Goal: Task Accomplishment & Management: Complete application form

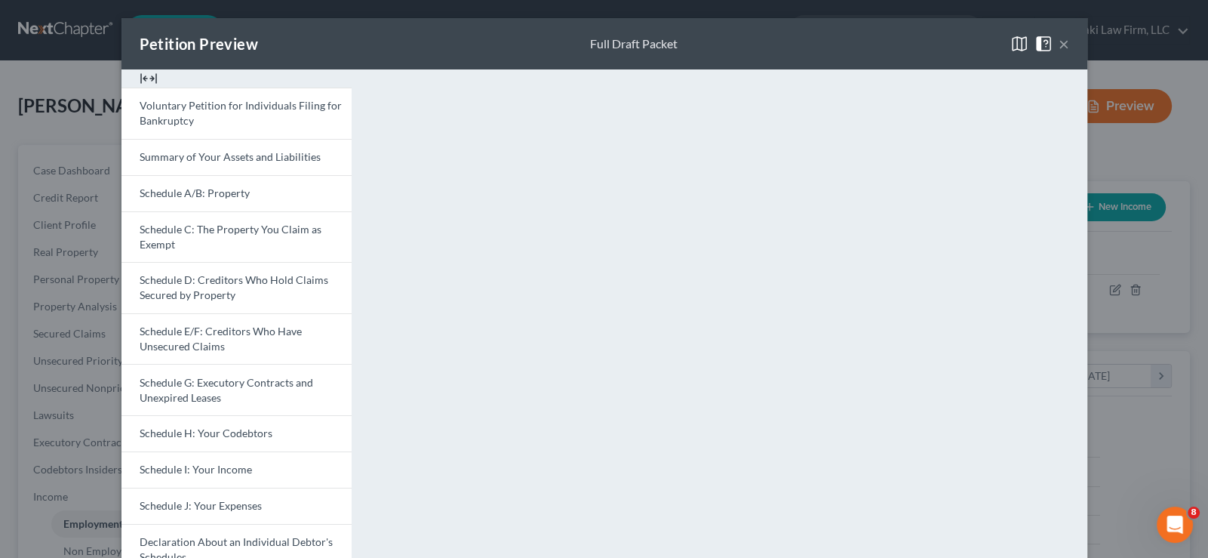
scroll to position [269, 493]
click at [1062, 43] on button "×" at bounding box center [1064, 44] width 11 height 18
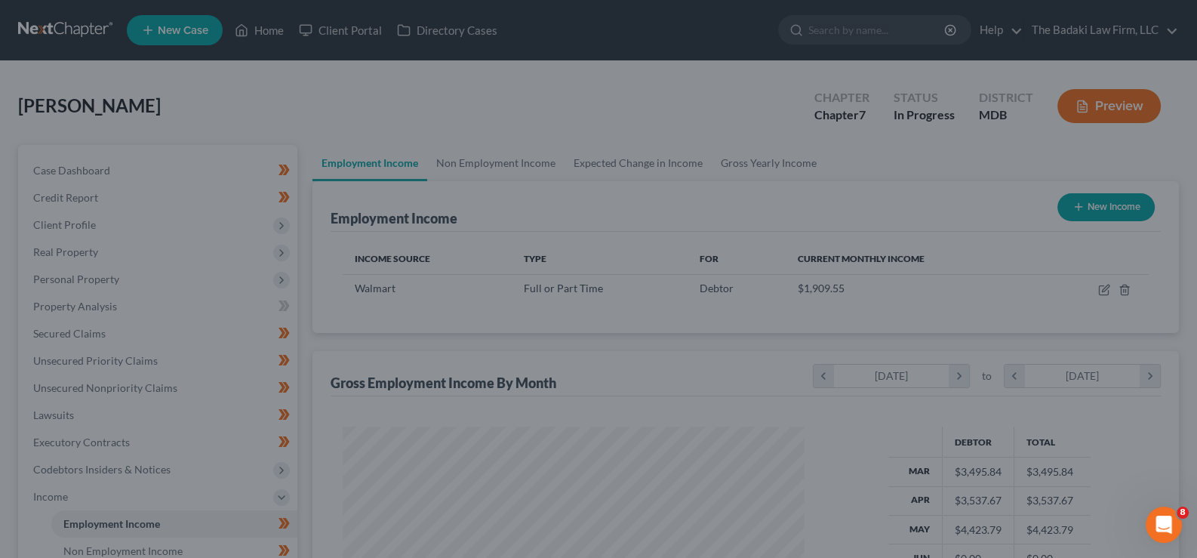
scroll to position [754358, 754139]
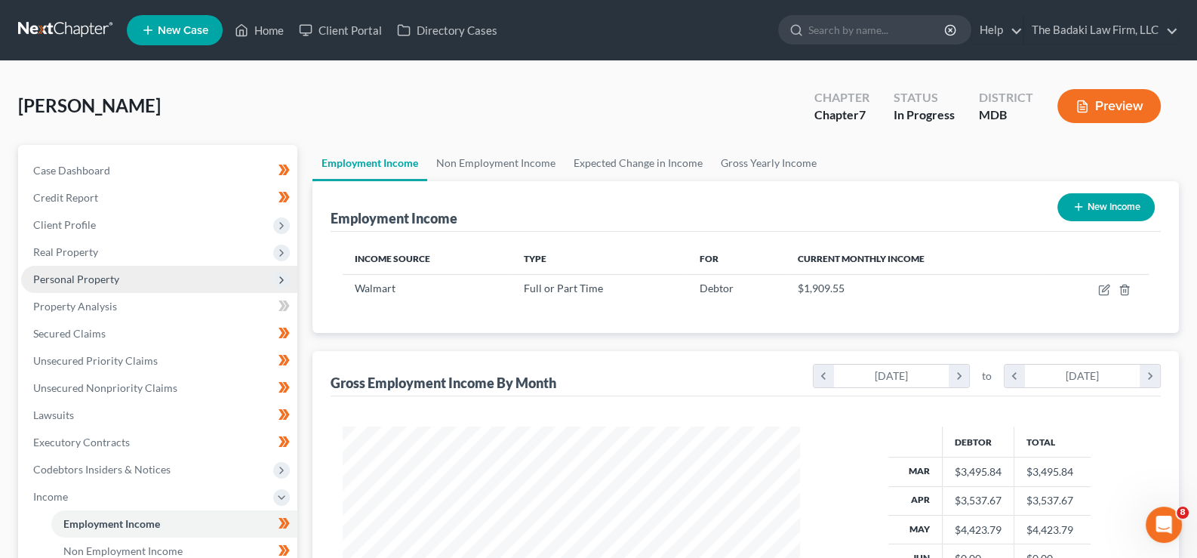
click at [115, 278] on span "Personal Property" at bounding box center [76, 278] width 86 height 13
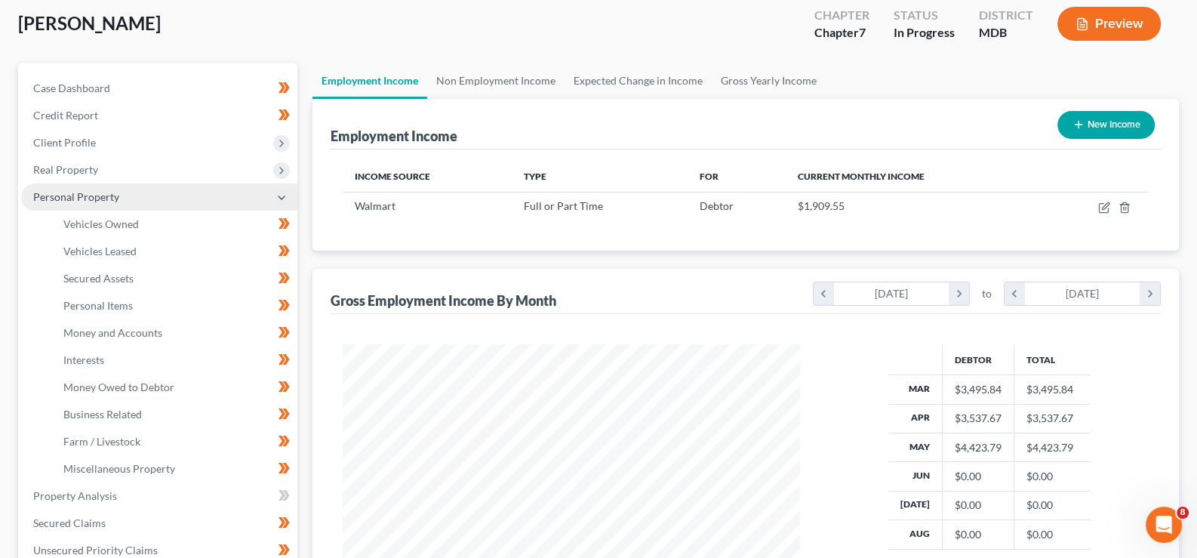
scroll to position [150, 0]
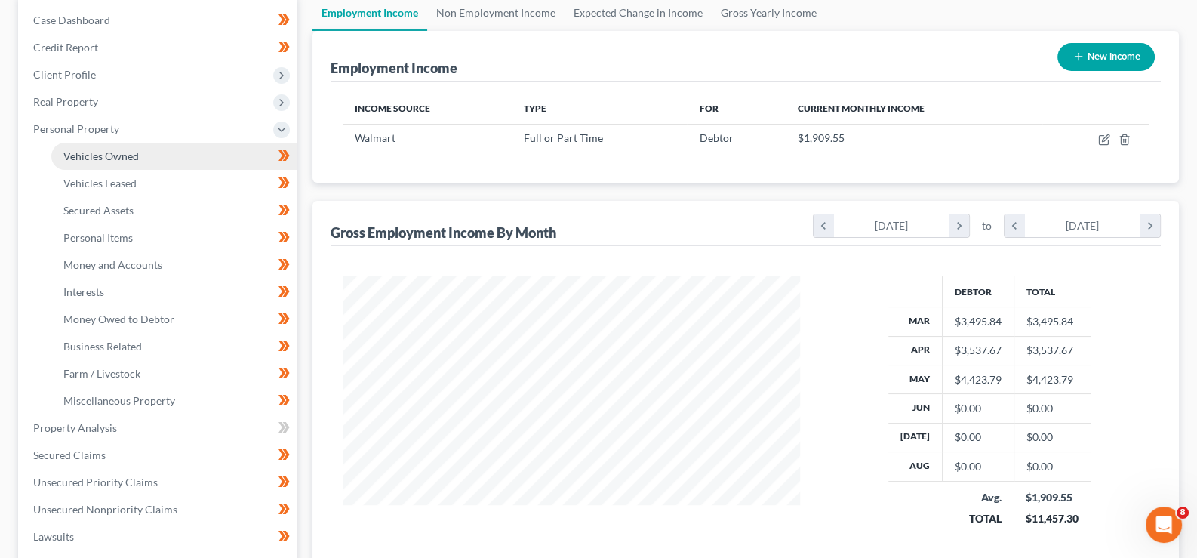
click at [155, 154] on link "Vehicles Owned" at bounding box center [174, 156] width 246 height 27
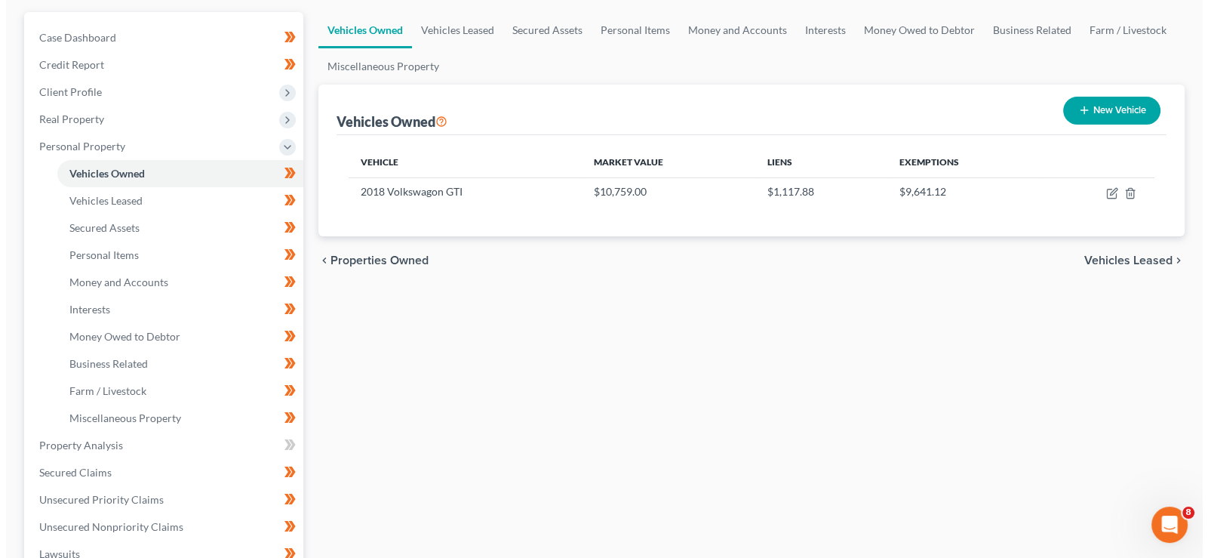
scroll to position [150, 0]
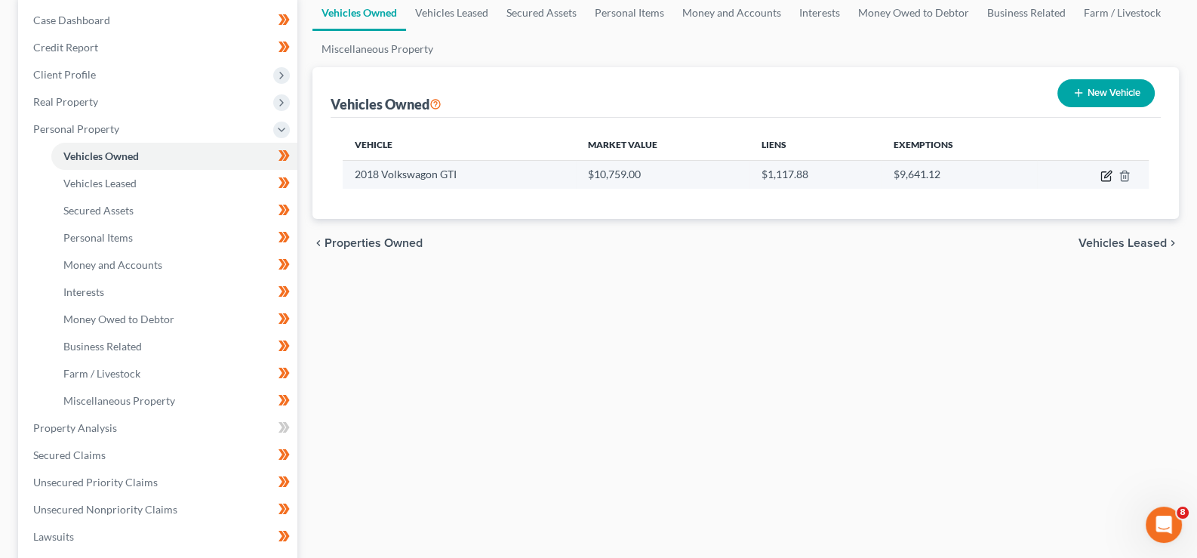
click at [1109, 173] on icon "button" at bounding box center [1107, 174] width 7 height 7
select select "0"
select select "8"
select select "3"
select select "0"
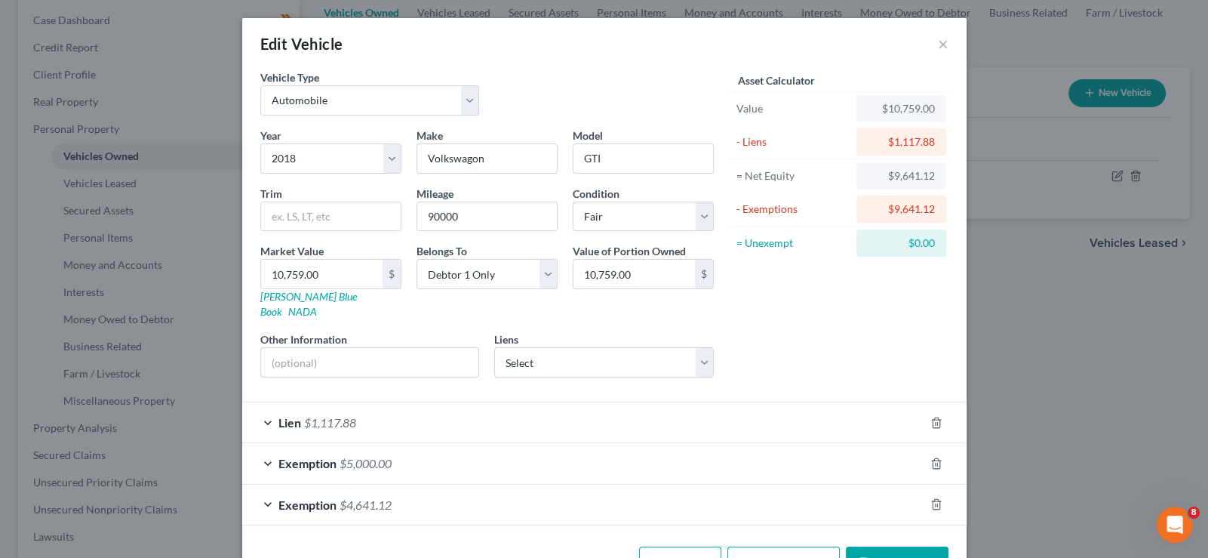
scroll to position [33, 0]
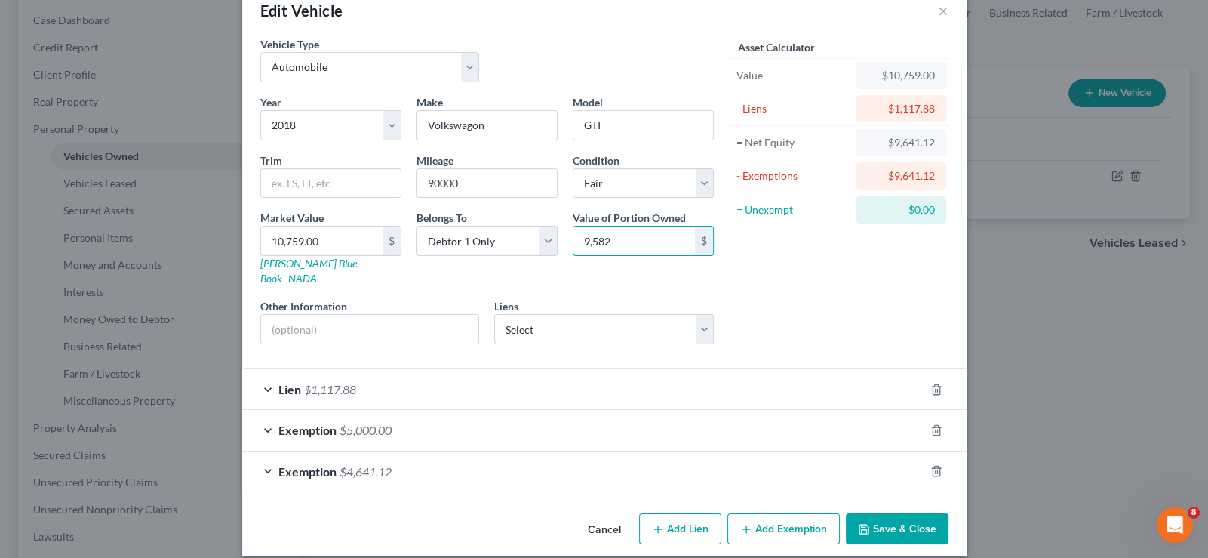
type input "9,582"
click at [845, 312] on div "Asset Calculator Value $10,759.00 - Liens $1,117.88 = Net Equity $9,641.12 - Ex…" at bounding box center [838, 196] width 235 height 320
click at [283, 382] on span "Lien" at bounding box center [289, 389] width 23 height 14
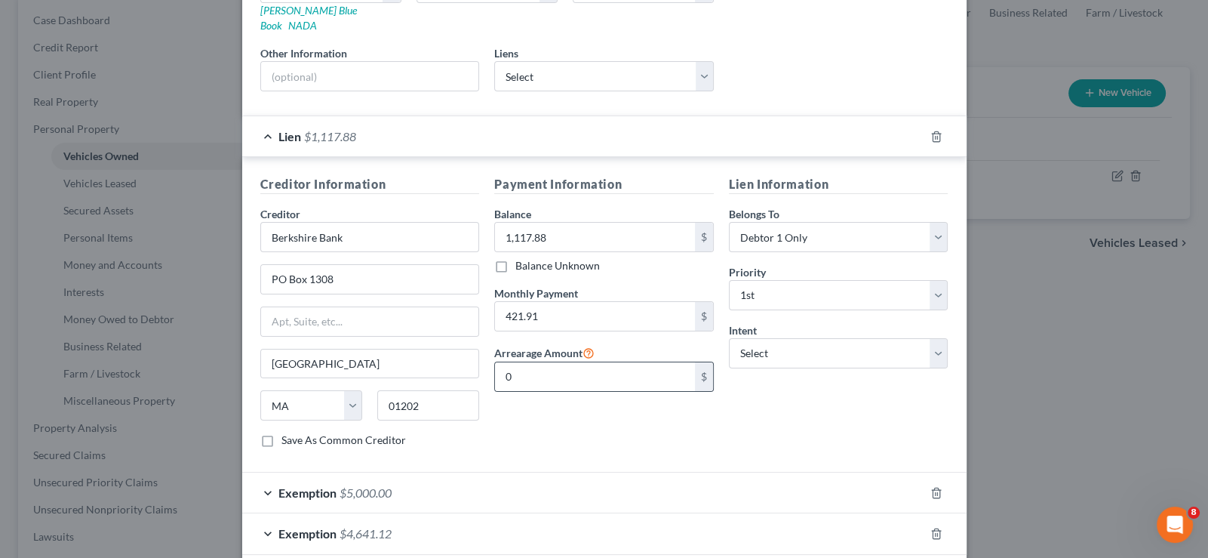
scroll to position [260, 0]
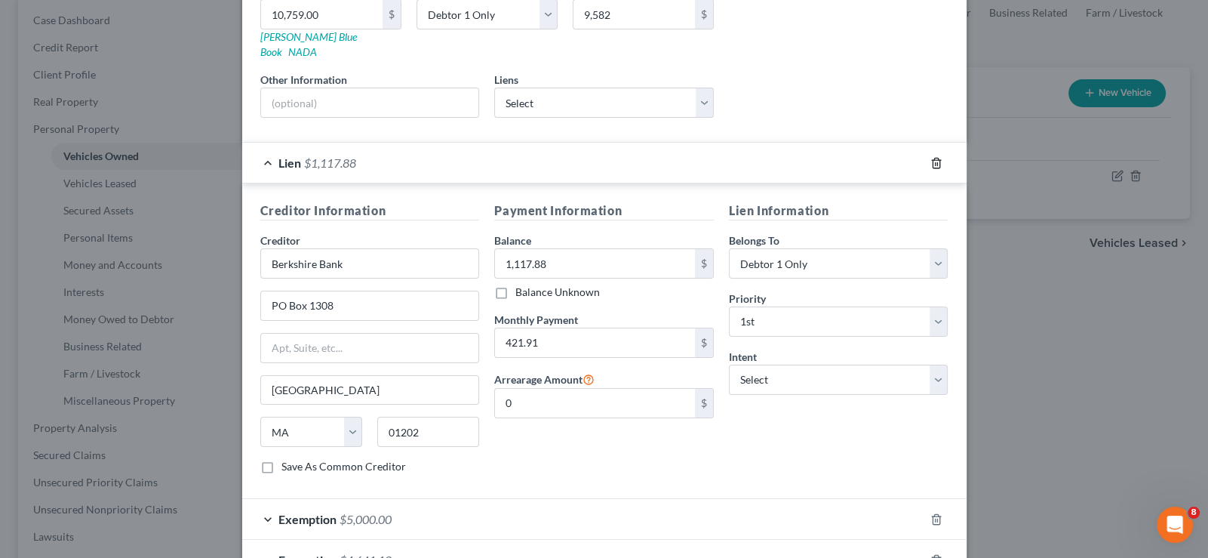
click at [934, 157] on icon "button" at bounding box center [936, 163] width 12 height 12
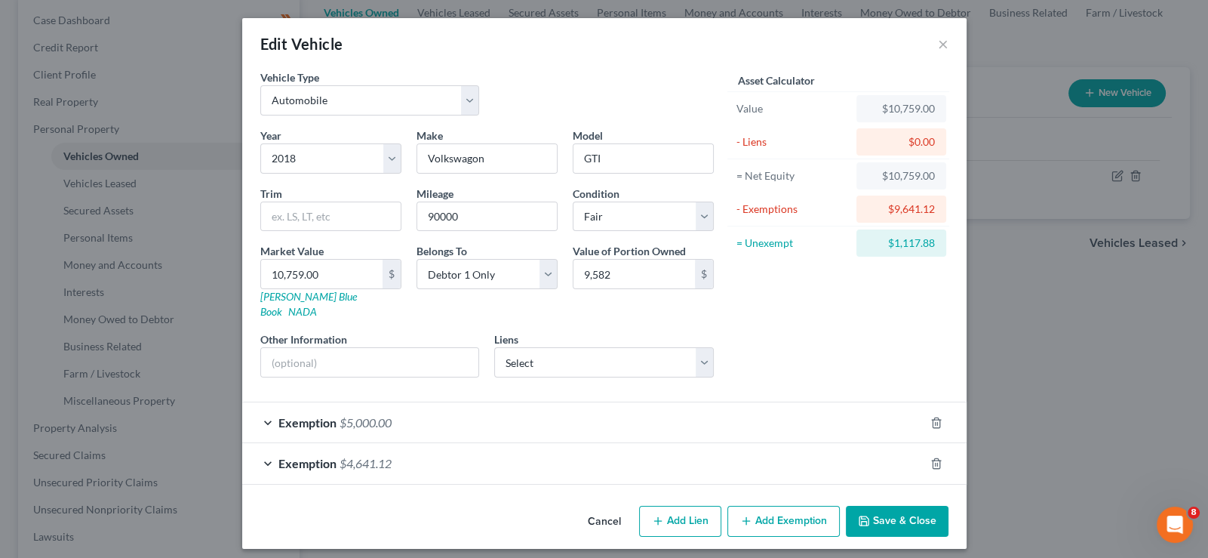
click at [452, 444] on div "Exemption $4,641.12" at bounding box center [583, 463] width 682 height 40
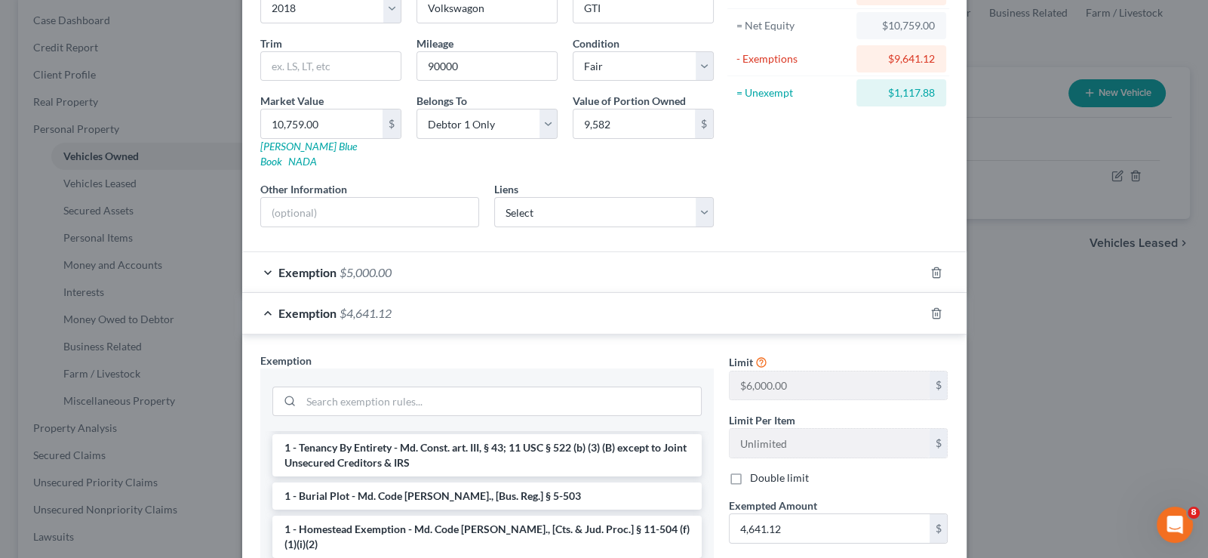
scroll to position [75, 0]
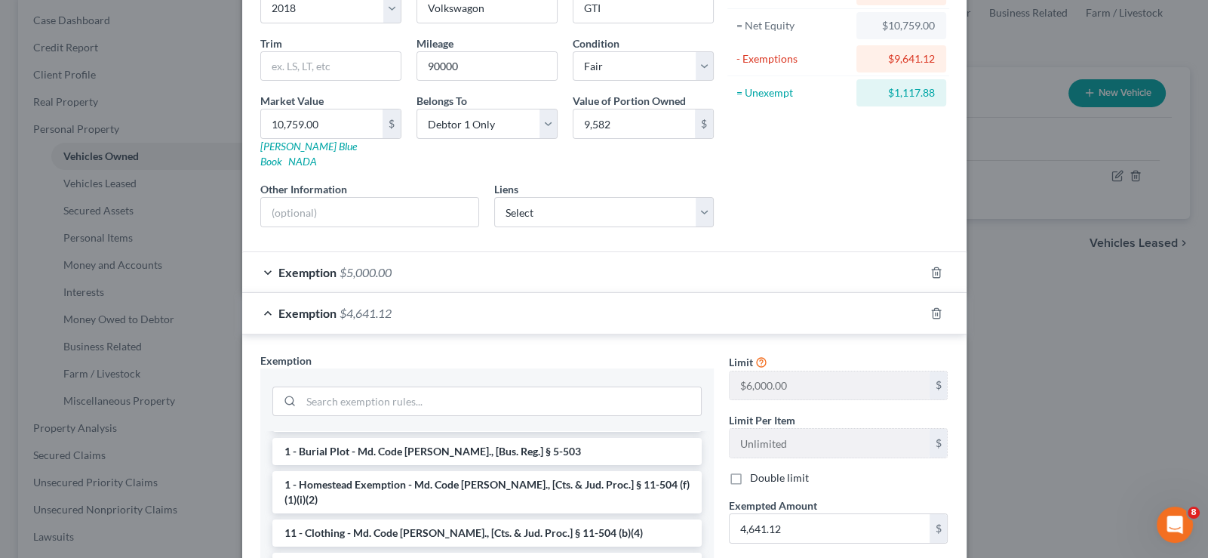
click at [414, 256] on div "Exemption $5,000.00" at bounding box center [583, 272] width 682 height 40
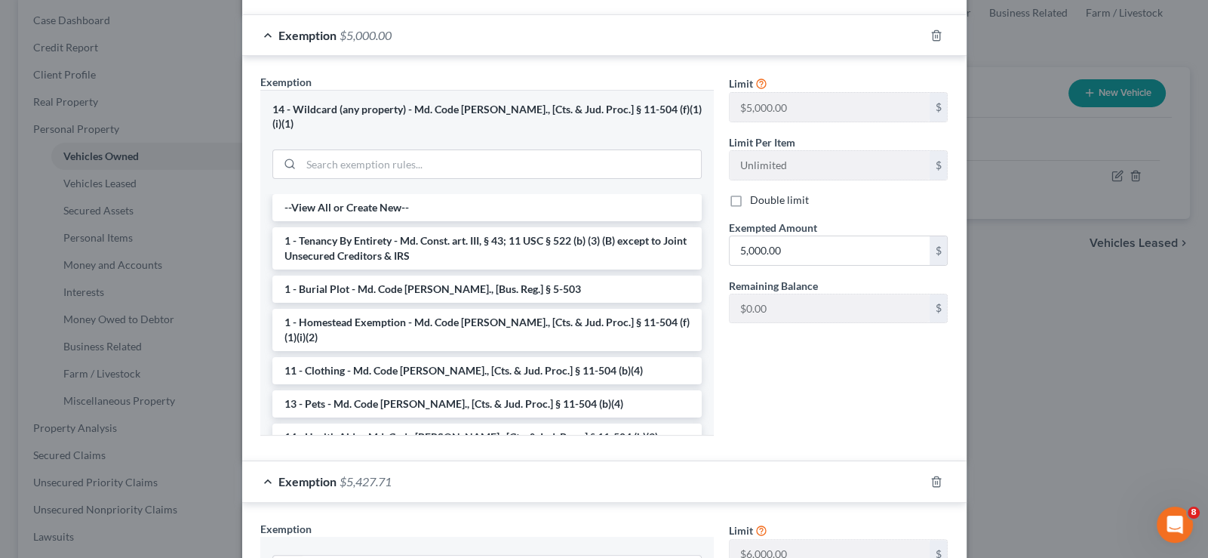
scroll to position [368, 0]
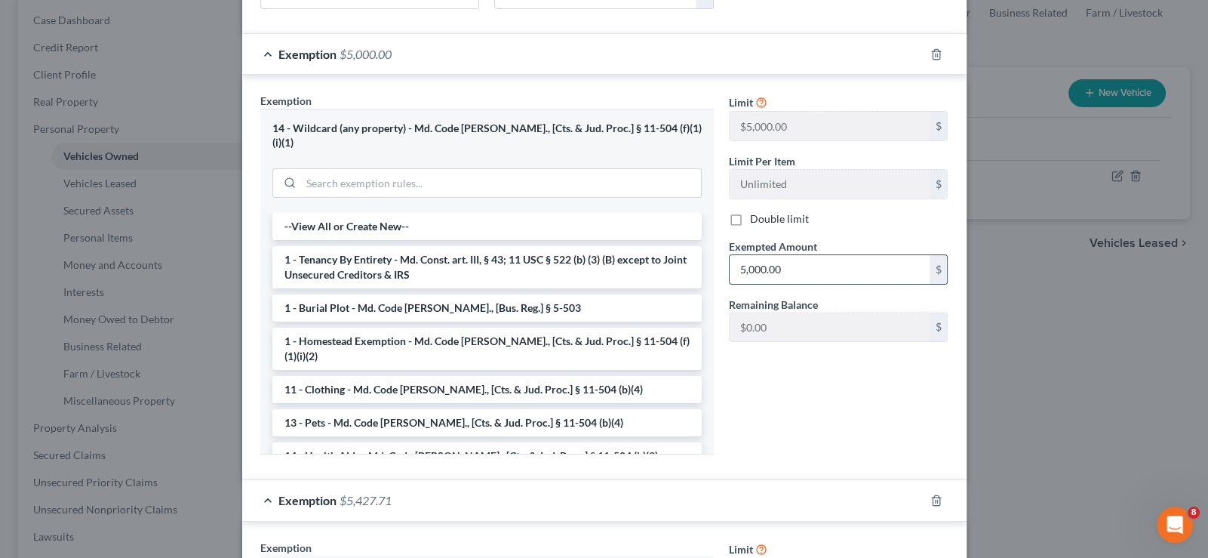
type input "5,427.71"
click at [825, 255] on input "5,000.00" at bounding box center [830, 269] width 200 height 29
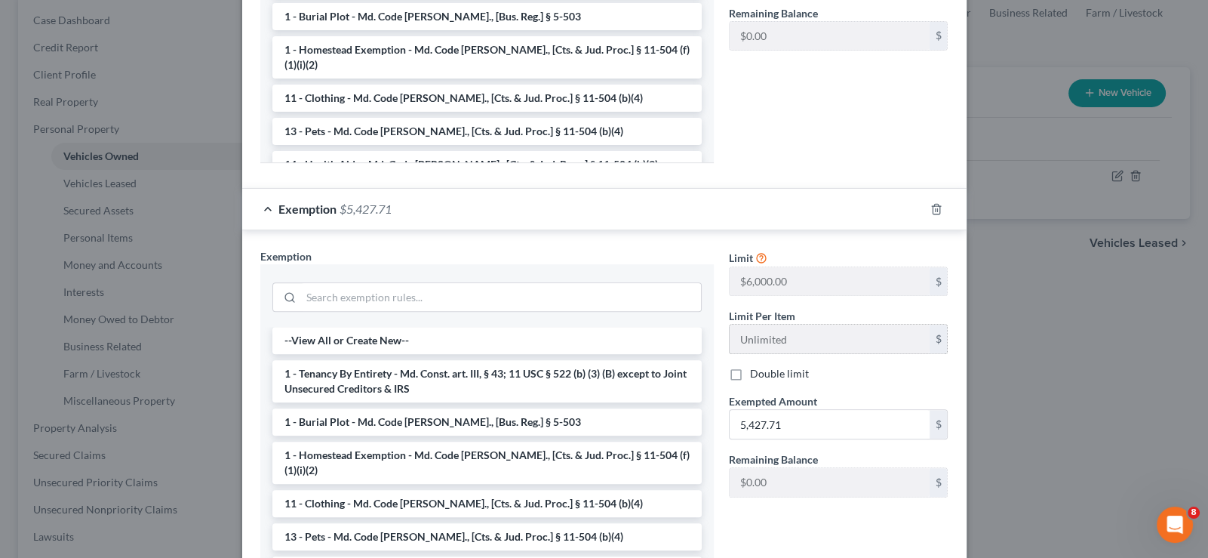
scroll to position [746, 0]
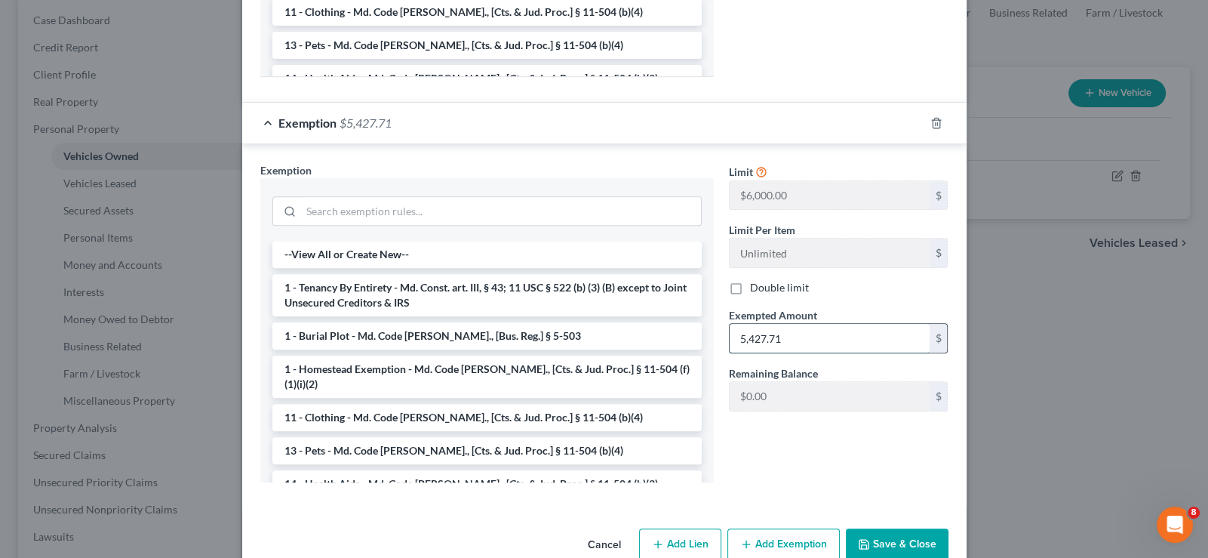
click at [826, 324] on input "5,427.71" at bounding box center [830, 338] width 200 height 29
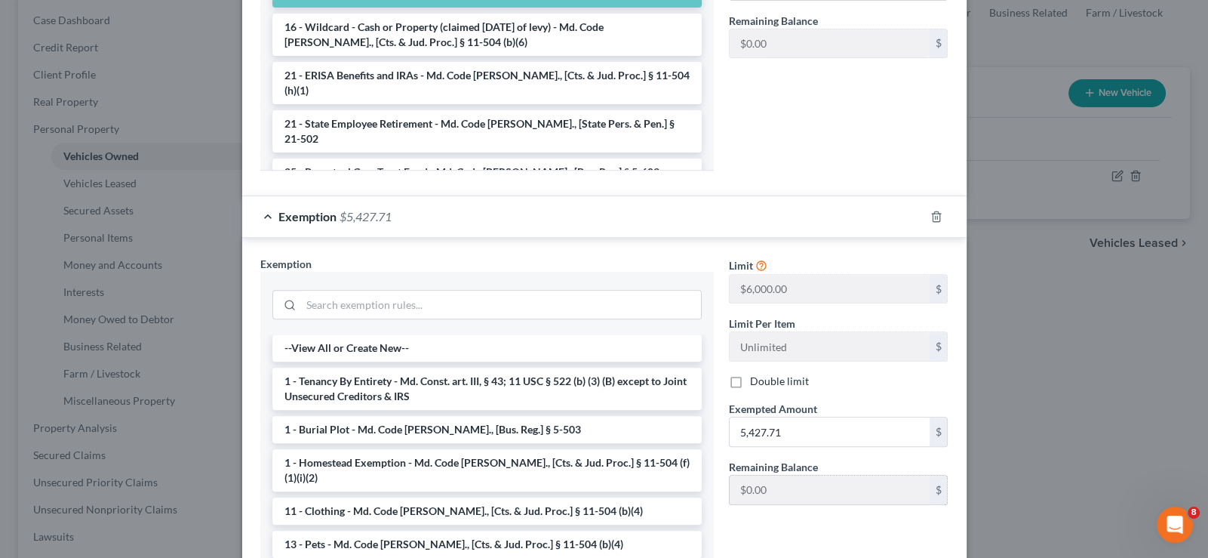
scroll to position [678, 0]
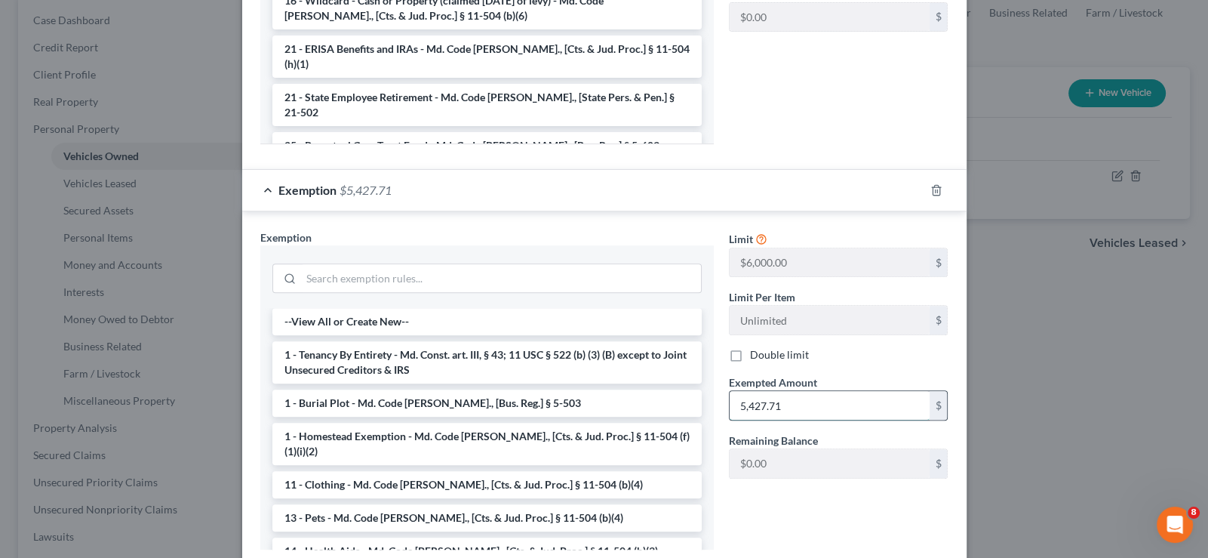
click at [797, 391] on input "5,427.71" at bounding box center [830, 405] width 200 height 29
drag, startPoint x: 797, startPoint y: 376, endPoint x: 654, endPoint y: 380, distance: 142.7
click at [656, 380] on div "Exemption Set must be selected for CA. Exemption * --View All or Create New-- 1…" at bounding box center [604, 396] width 703 height 334
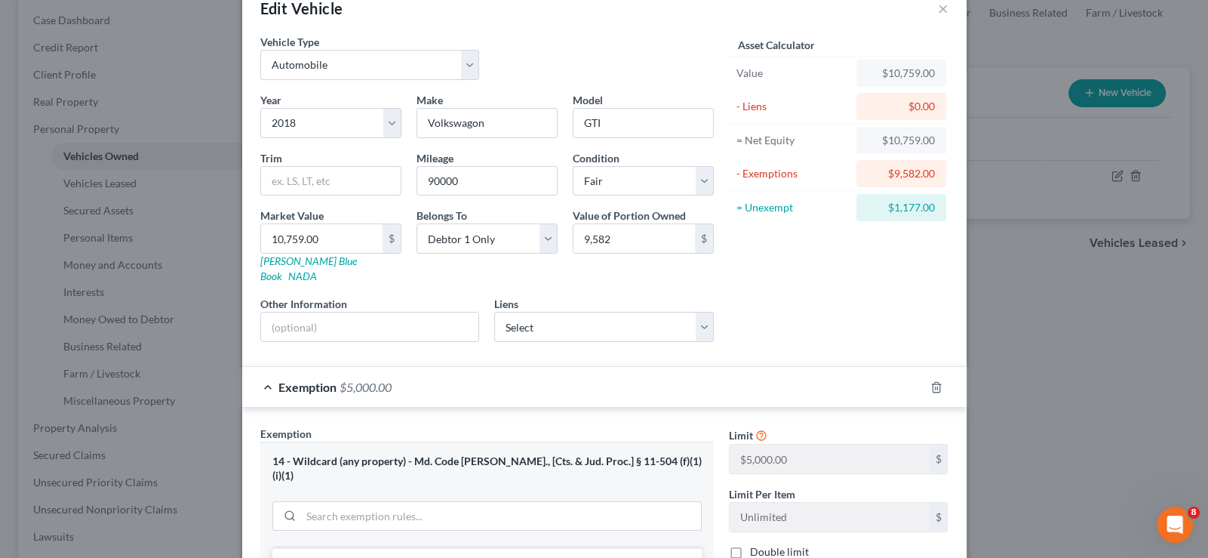
scroll to position [0, 0]
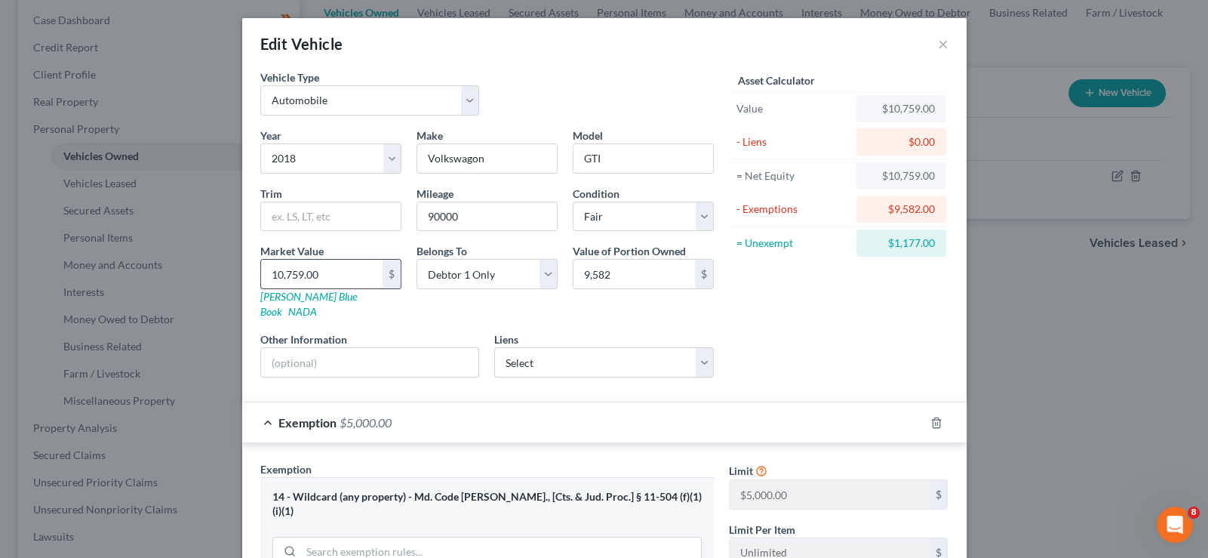
type input "4,582"
click at [334, 280] on input "10,759.00" at bounding box center [321, 274] width 121 height 29
type input "9"
type input "9.00"
type input "95"
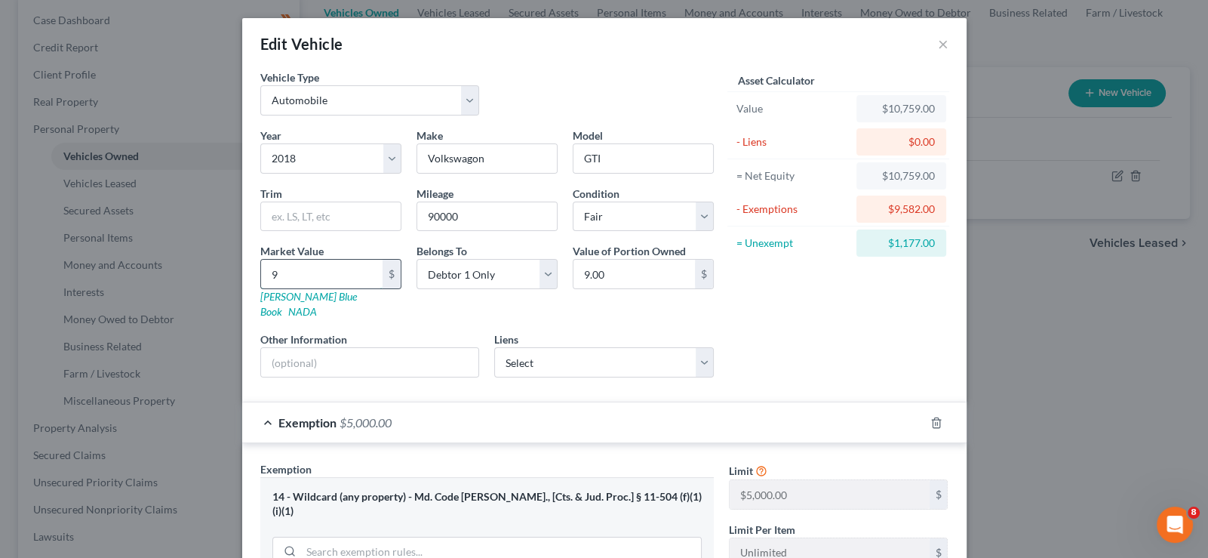
type input "95.00"
type input "958"
type input "958.00"
type input "9582"
type input "9,582.00"
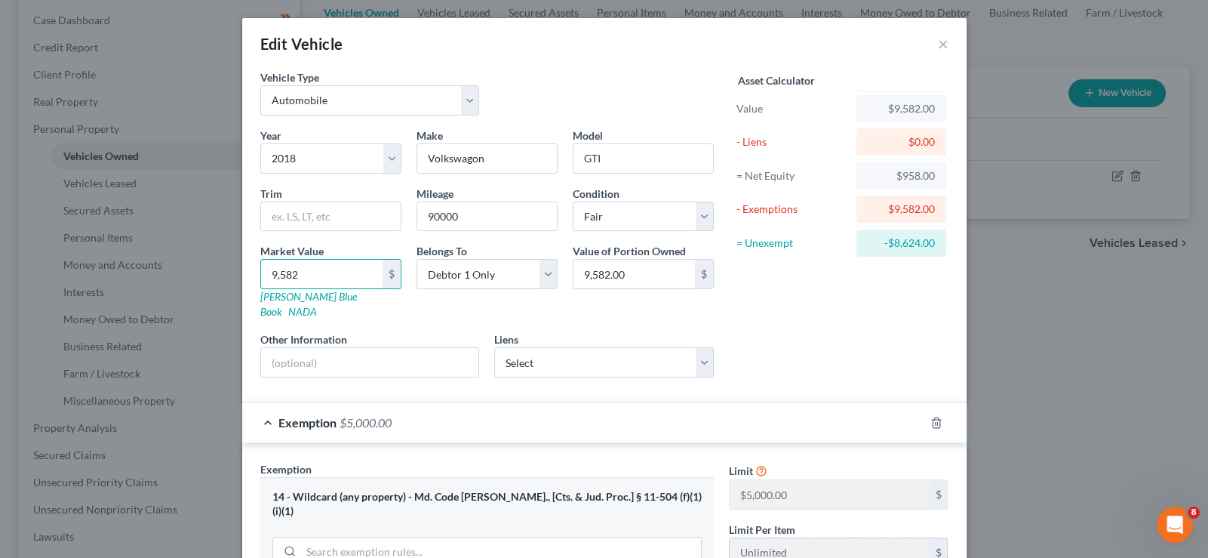
type input "9,582"
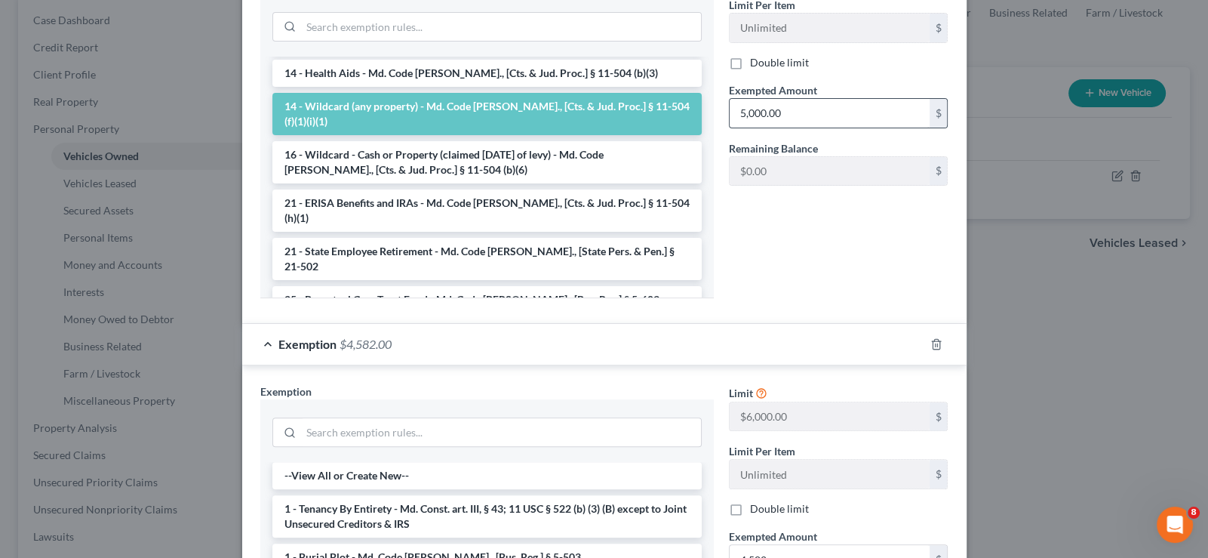
scroll to position [528, 0]
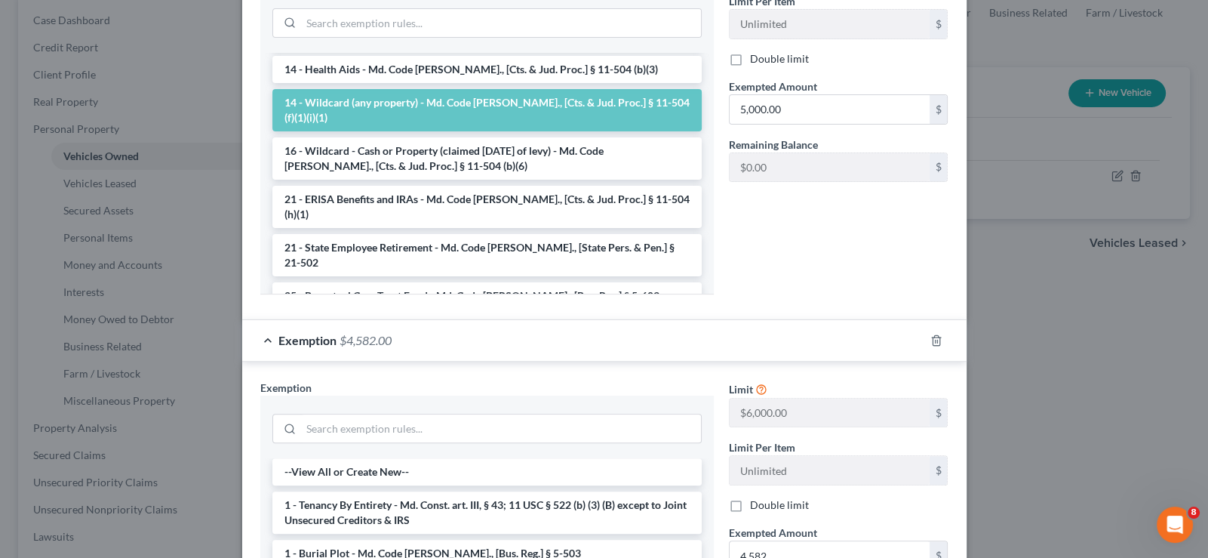
click at [805, 526] on span "Exempted Amount" at bounding box center [773, 532] width 88 height 13
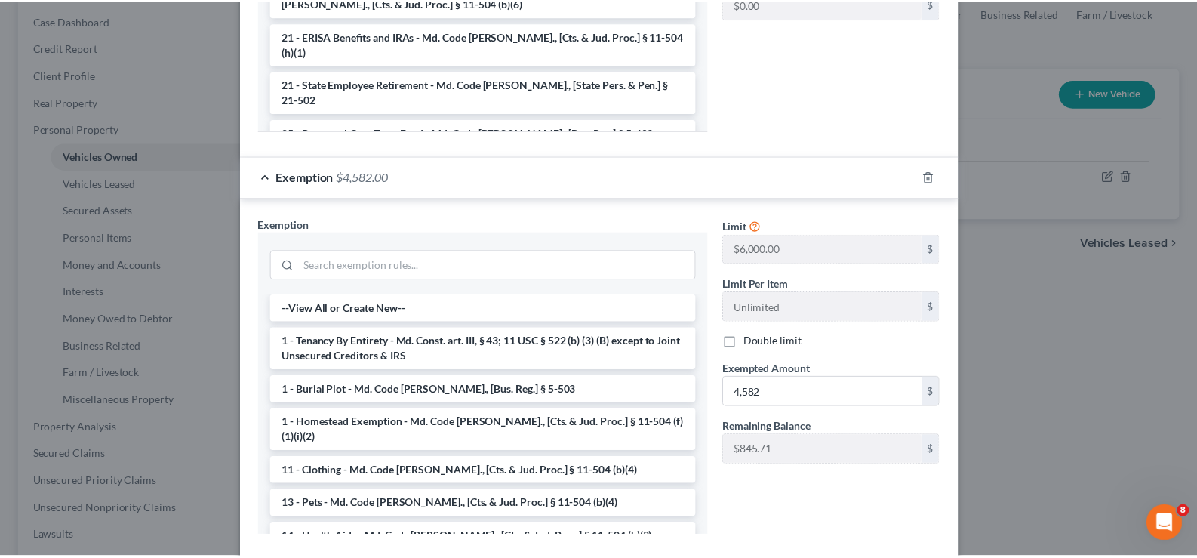
scroll to position [746, 0]
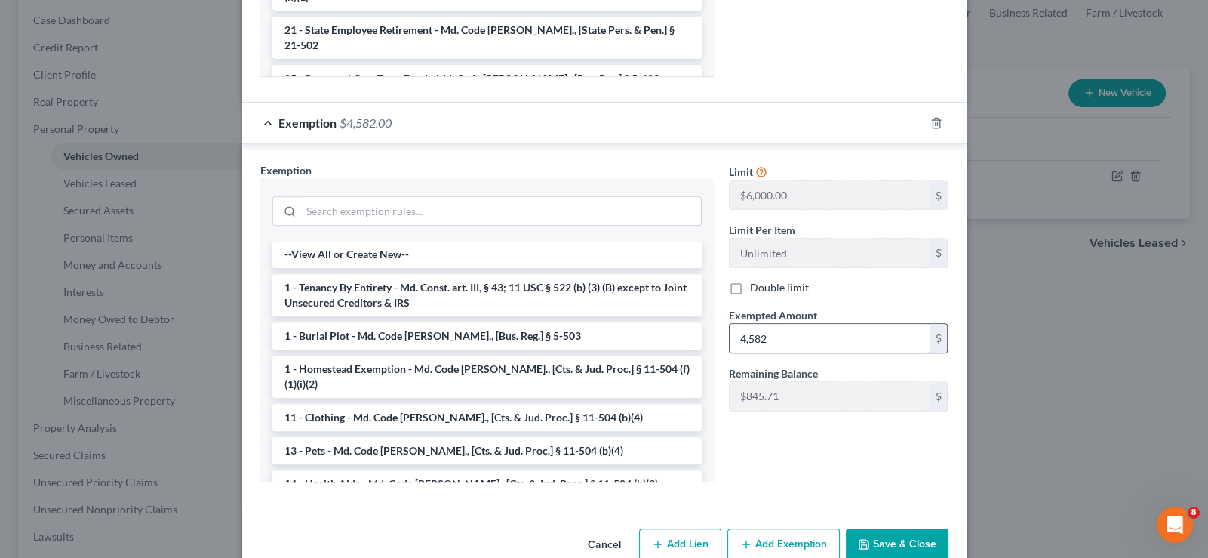
click at [777, 324] on input "4,582" at bounding box center [830, 338] width 200 height 29
click at [906, 528] on button "Save & Close" at bounding box center [897, 544] width 103 height 32
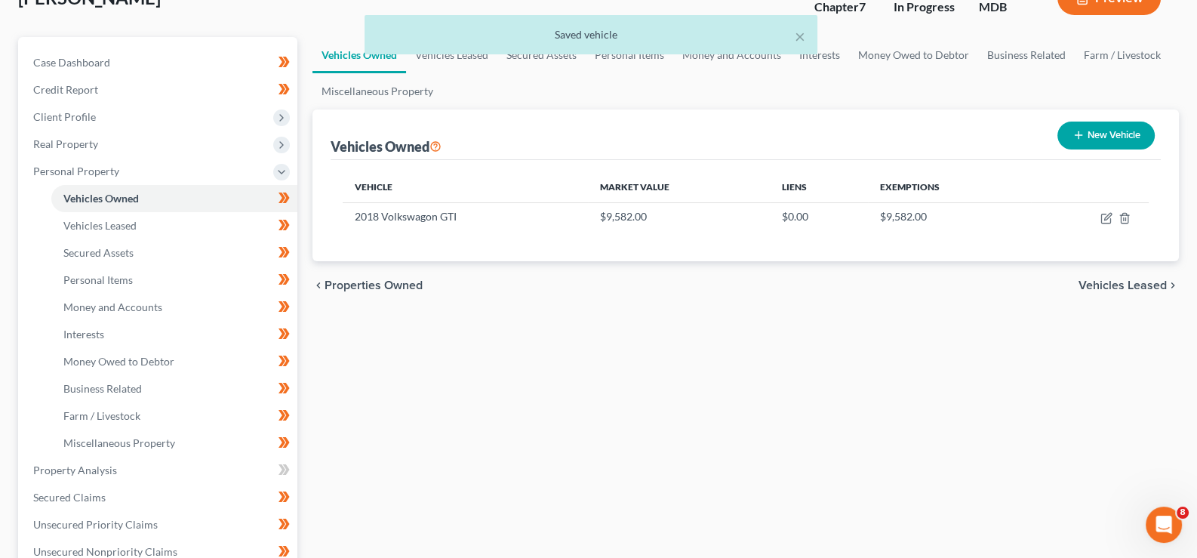
scroll to position [0, 0]
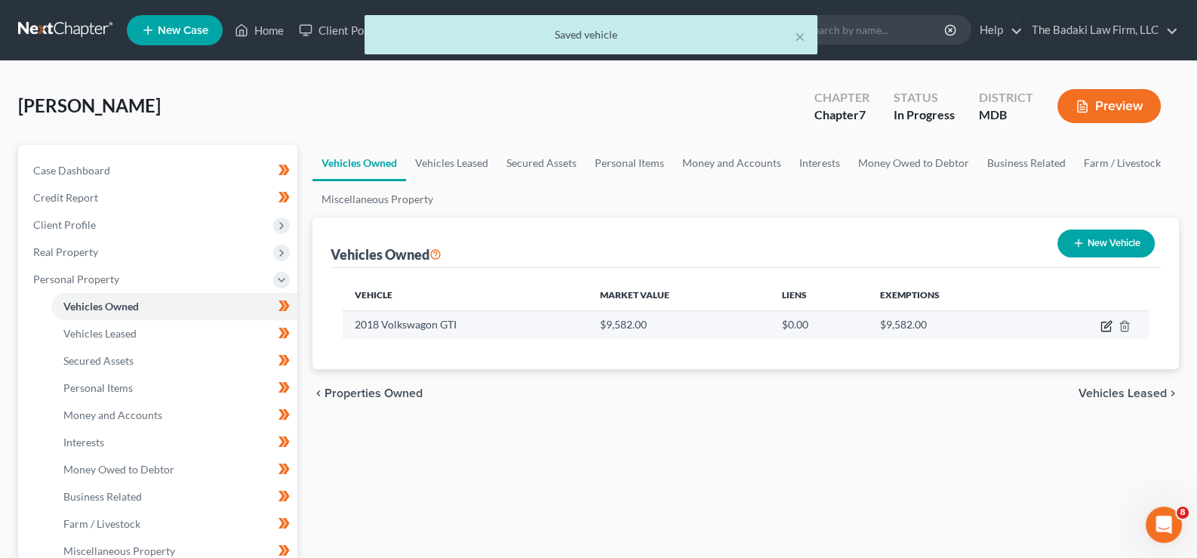
click at [1108, 328] on icon "button" at bounding box center [1106, 326] width 12 height 12
select select "0"
select select "8"
select select "3"
select select "0"
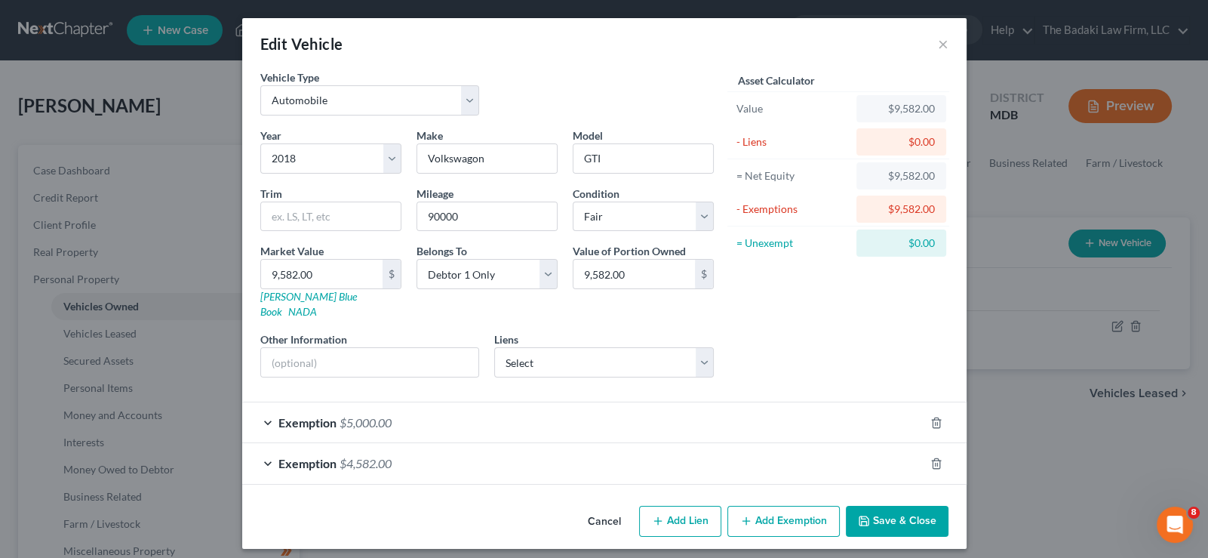
click at [902, 506] on button "Save & Close" at bounding box center [897, 522] width 103 height 32
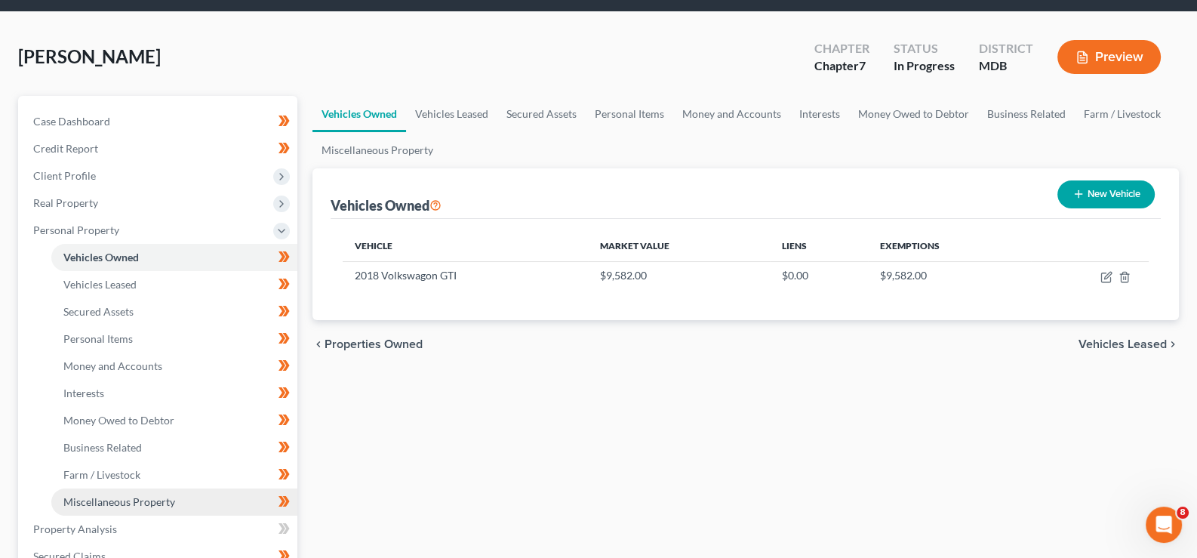
scroll to position [75, 0]
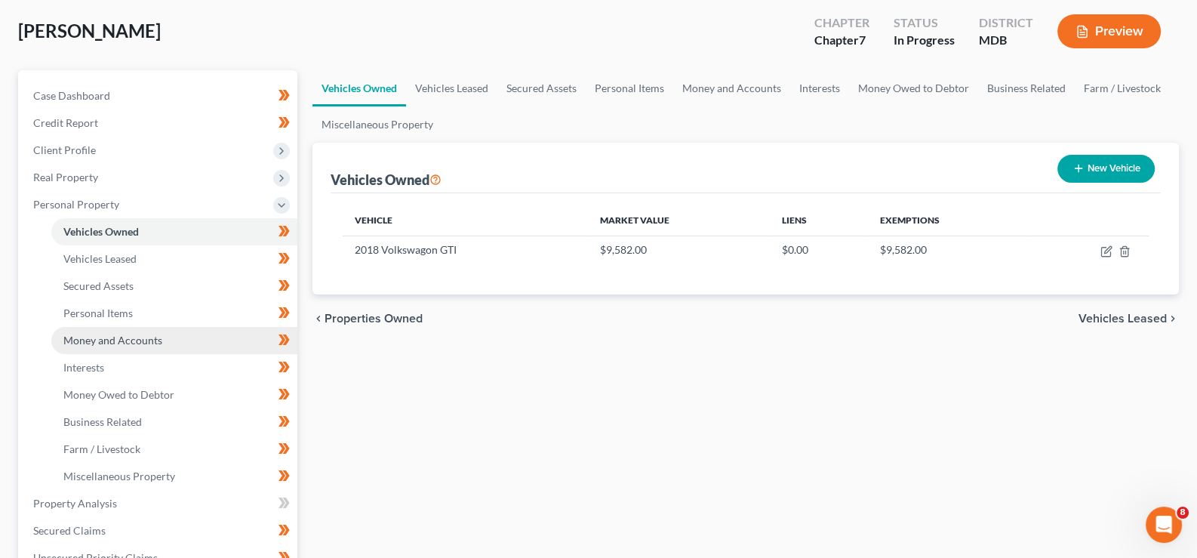
click at [166, 340] on link "Money and Accounts" at bounding box center [174, 340] width 246 height 27
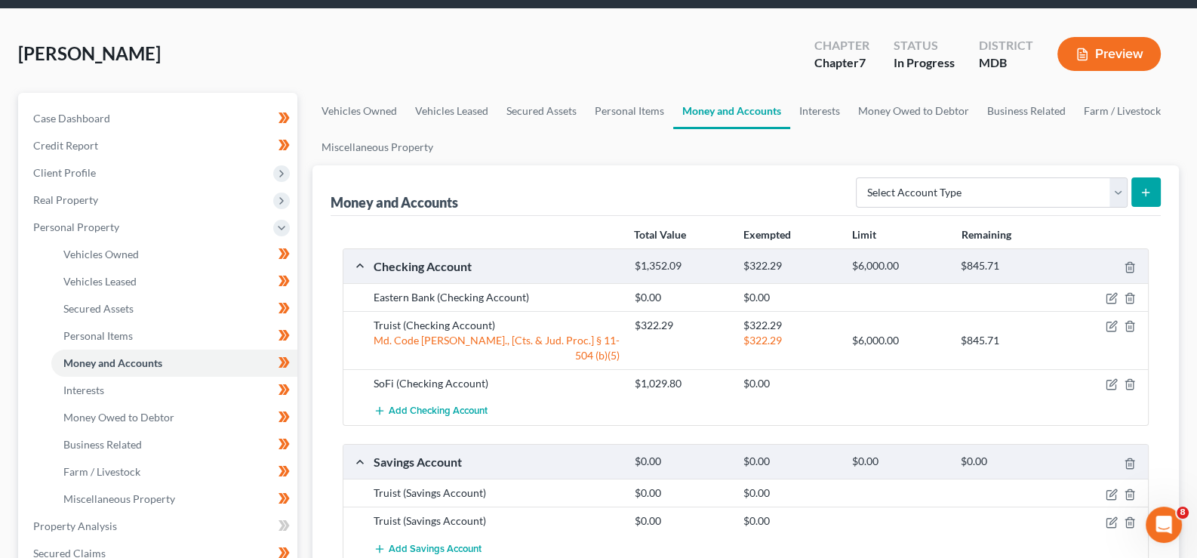
scroll to position [150, 0]
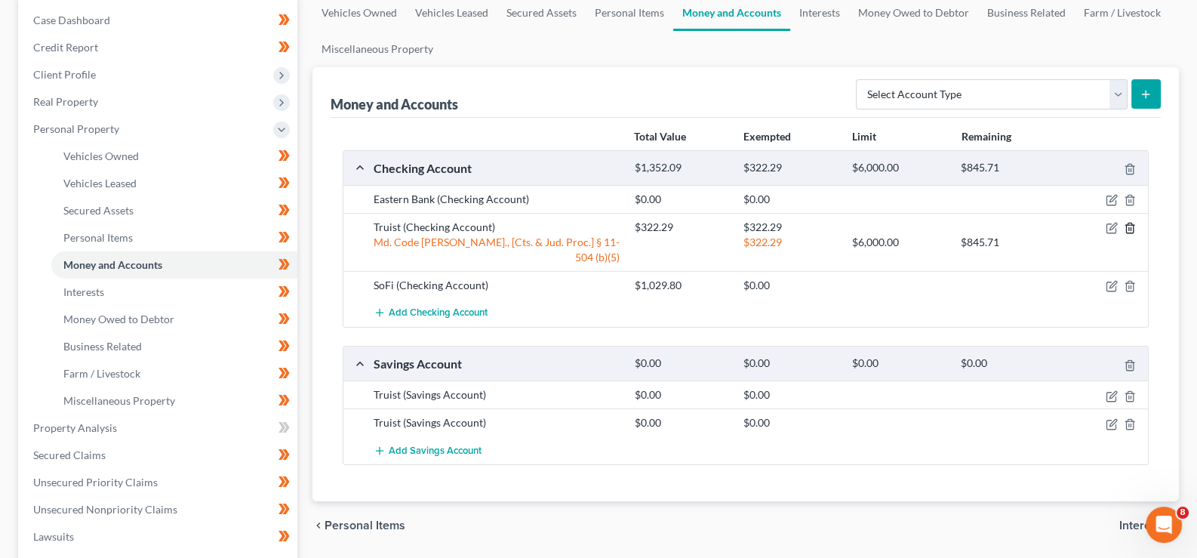
click at [1128, 224] on icon "button" at bounding box center [1130, 228] width 12 height 12
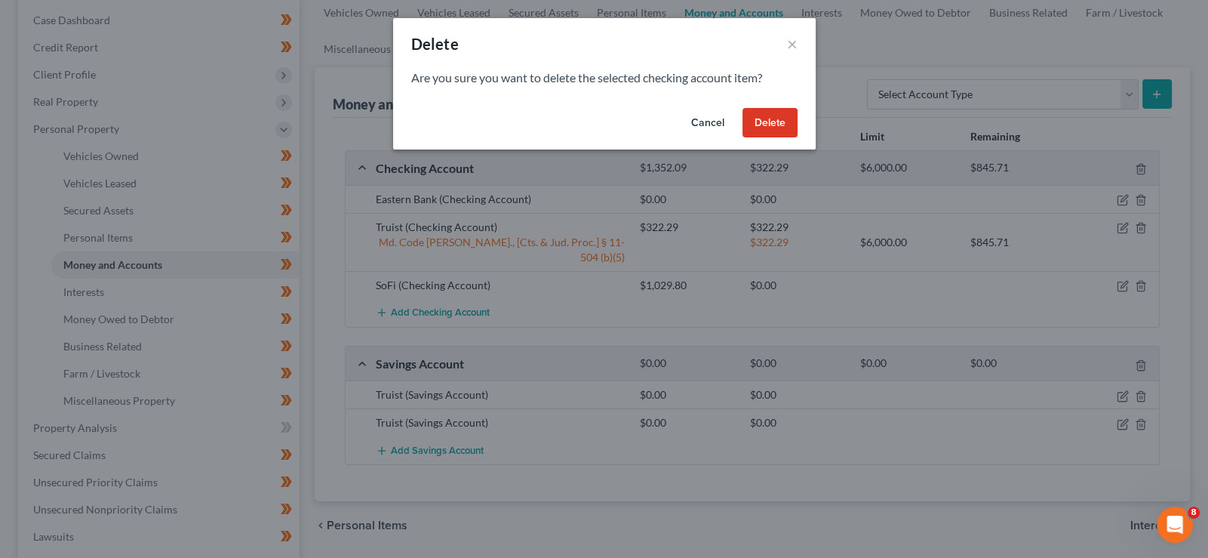
click at [771, 129] on button "Delete" at bounding box center [770, 123] width 55 height 30
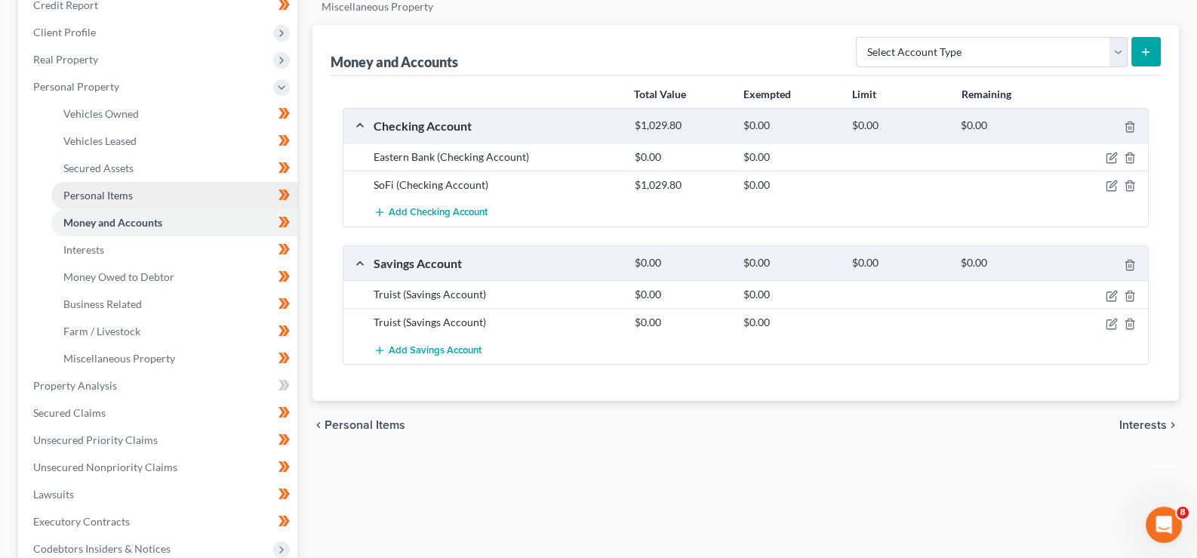
scroll to position [226, 0]
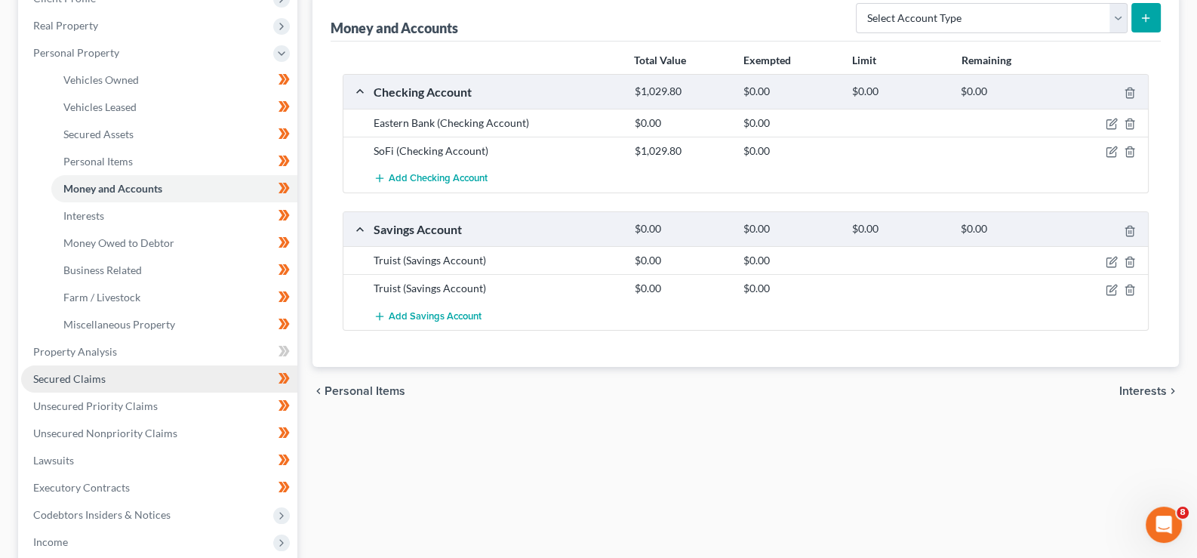
click at [90, 380] on span "Secured Claims" at bounding box center [69, 378] width 72 height 13
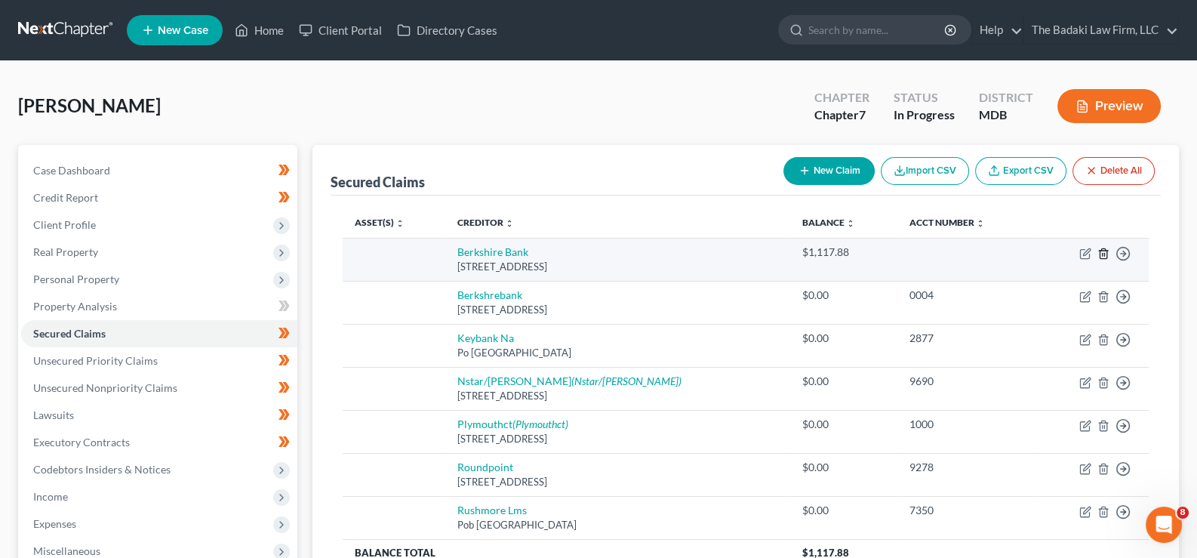
click at [1103, 254] on icon "button" at bounding box center [1103, 254] width 12 height 12
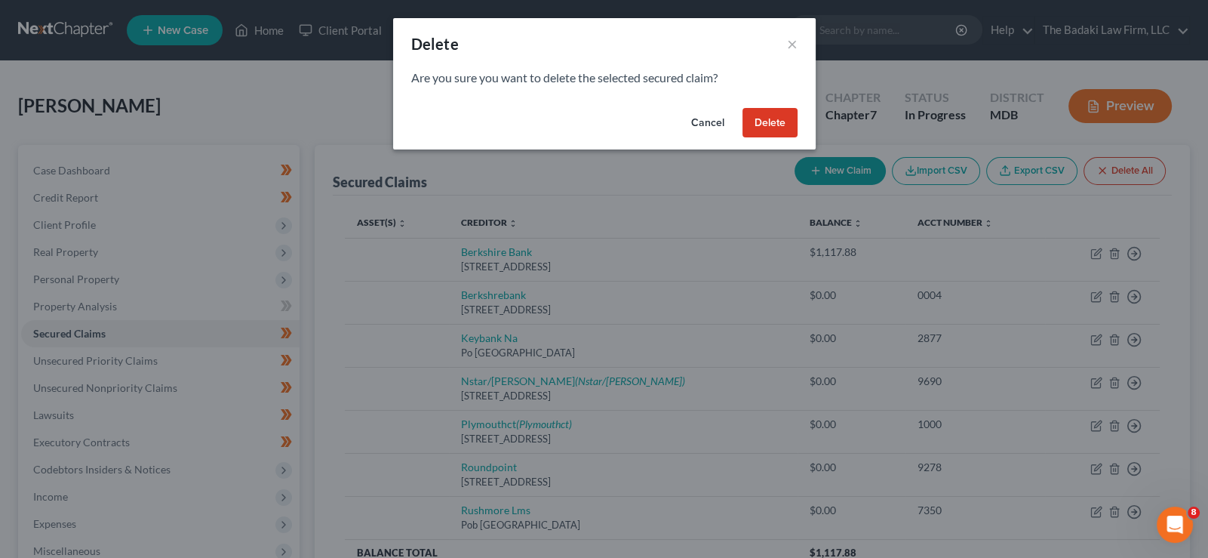
click at [767, 116] on button "Delete" at bounding box center [770, 123] width 55 height 30
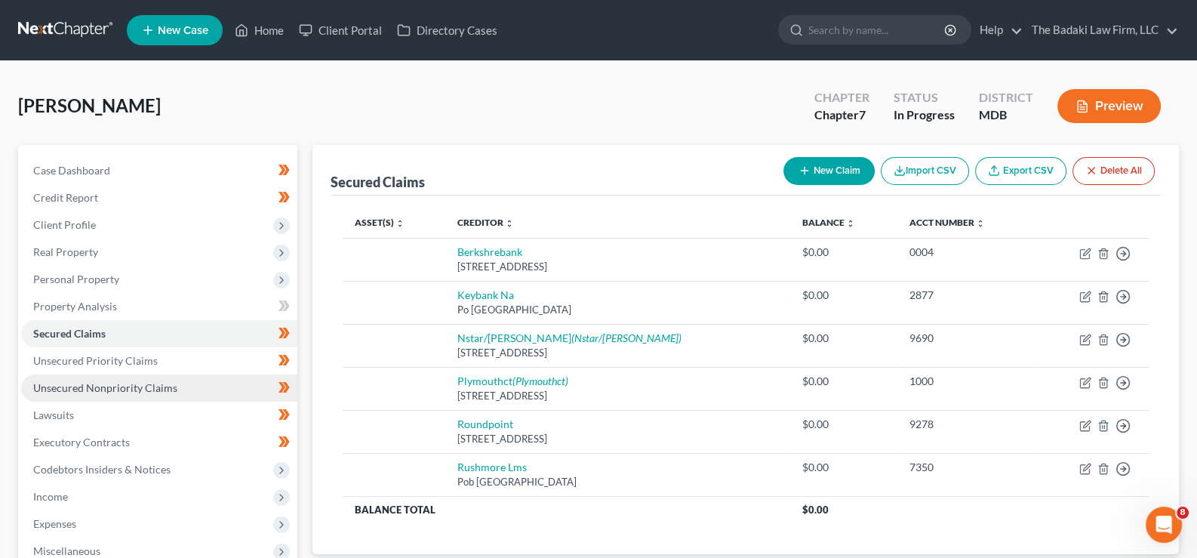
click at [151, 386] on span "Unsecured Nonpriority Claims" at bounding box center [105, 387] width 144 height 13
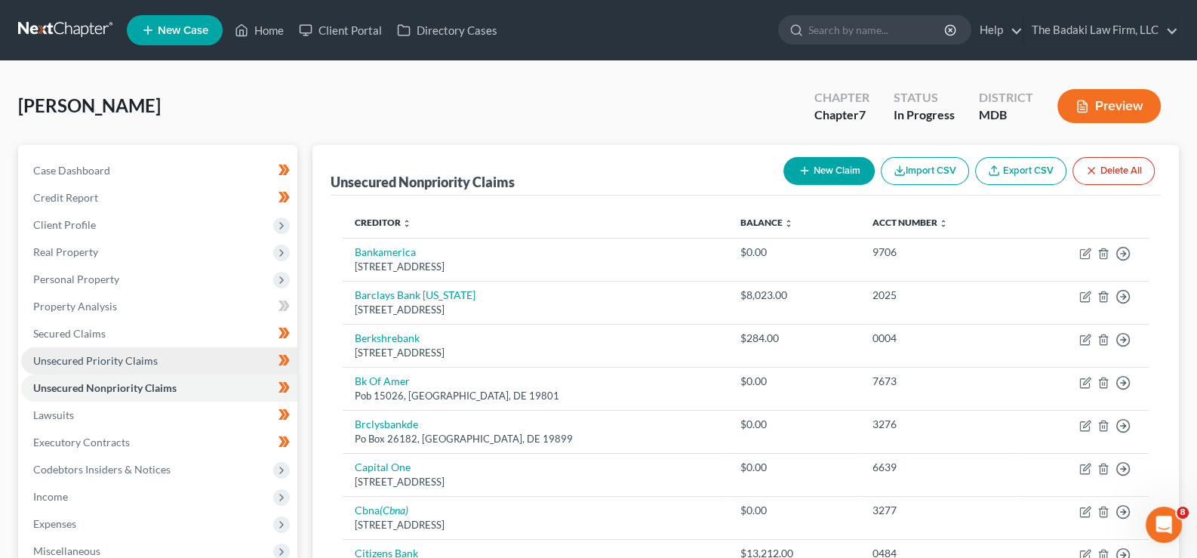
click at [149, 361] on span "Unsecured Priority Claims" at bounding box center [95, 360] width 125 height 13
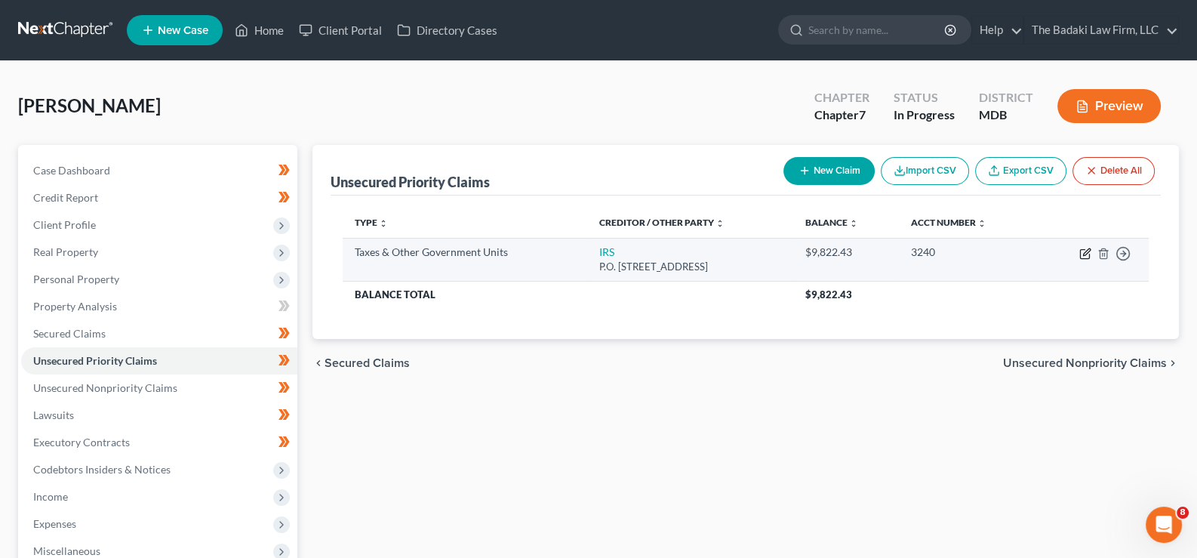
click at [1086, 254] on icon "button" at bounding box center [1085, 254] width 12 height 12
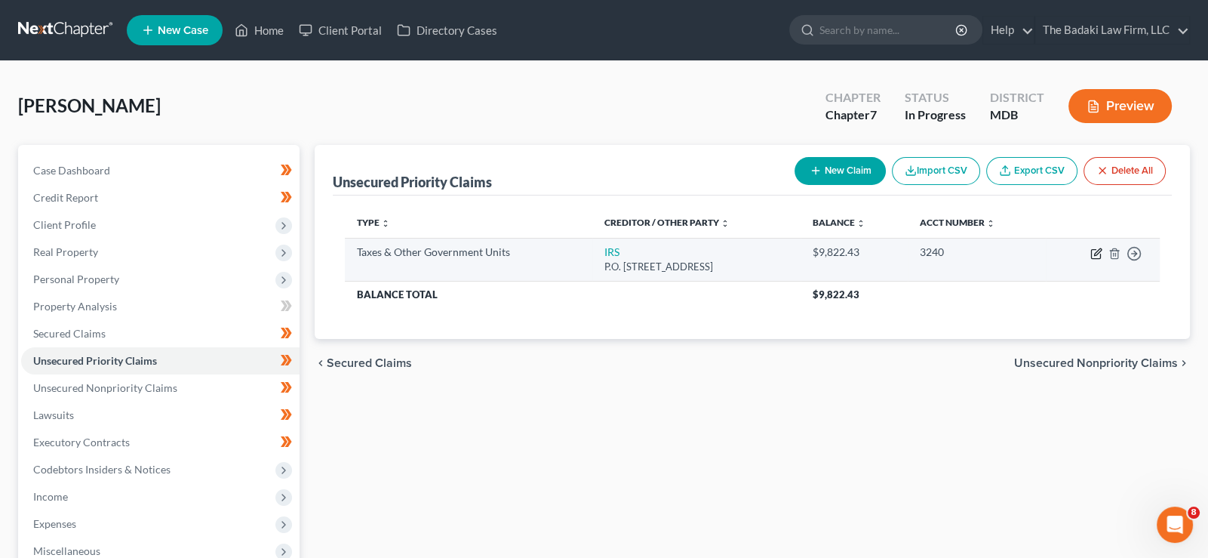
select select "0"
select select "6"
select select "0"
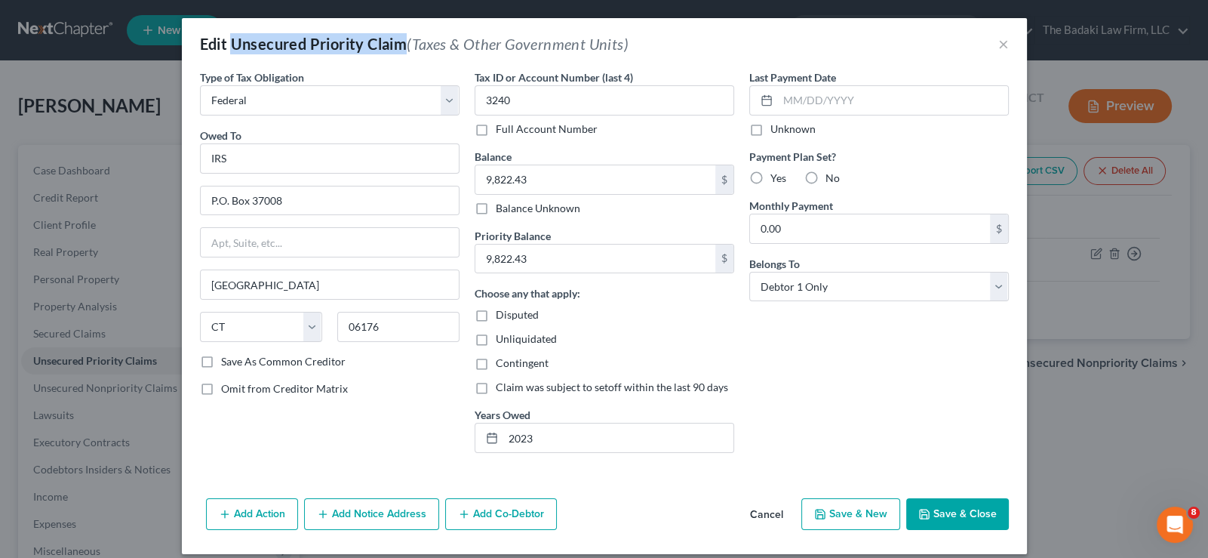
drag, startPoint x: 401, startPoint y: 45, endPoint x: 226, endPoint y: 34, distance: 175.4
click at [226, 34] on div "Edit Unsecured Priority Claim (Taxes & Other Government Units)" at bounding box center [414, 43] width 429 height 21
copy div "Unsecured Priority Claim"
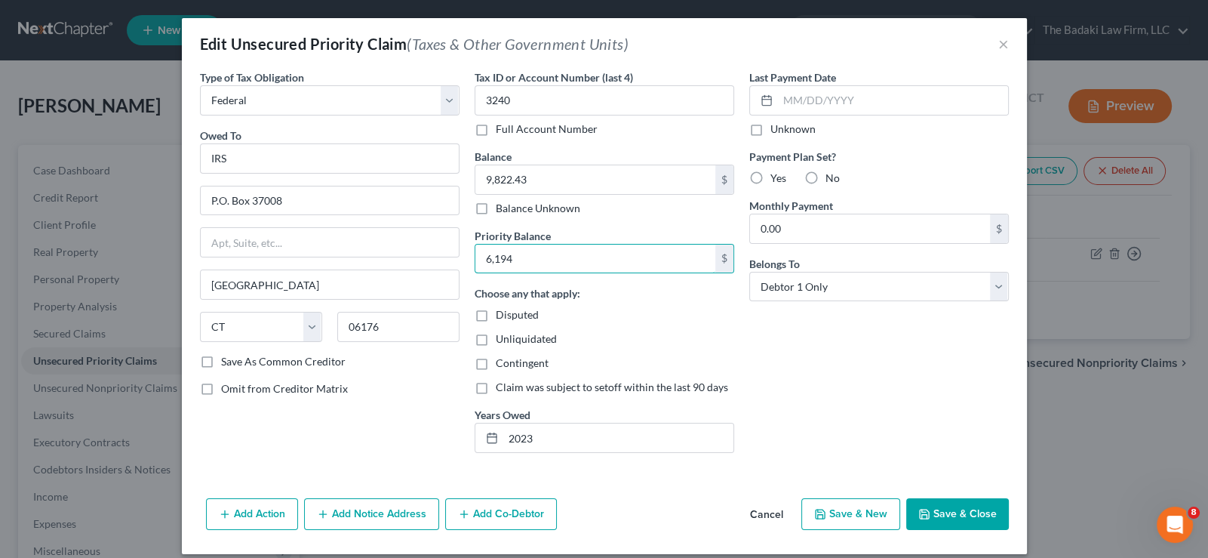
type input "6,194"
click at [805, 385] on div "Last Payment Date Unknown Payment Plan Set? Yes No Monthly Payment 0.00 $ Belon…" at bounding box center [879, 266] width 275 height 395
click at [962, 521] on button "Save & Close" at bounding box center [957, 514] width 103 height 32
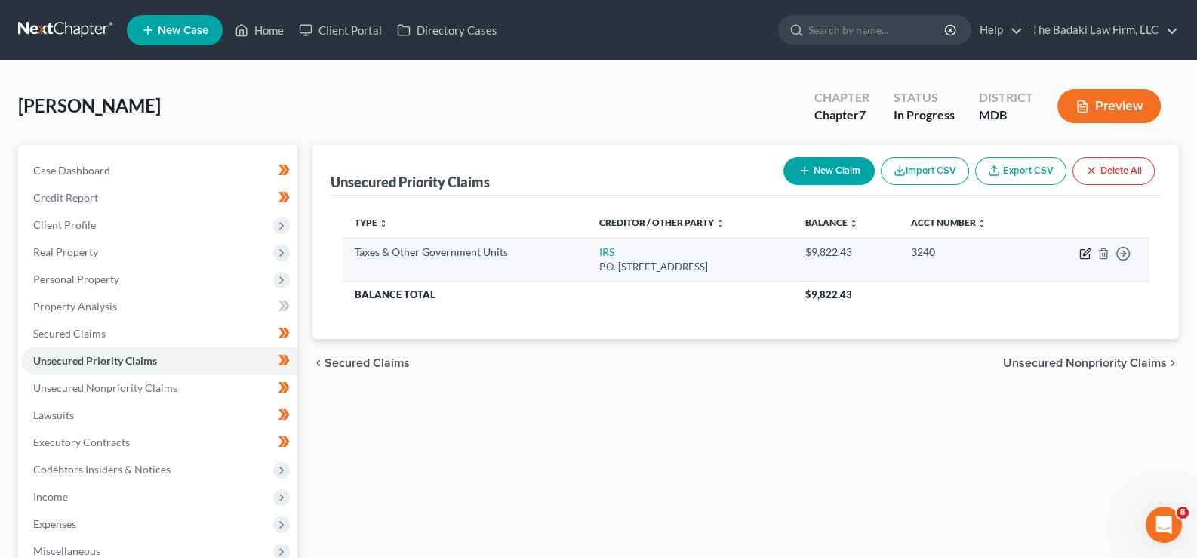
click at [1087, 255] on icon "button" at bounding box center [1085, 254] width 12 height 12
select select "0"
select select "6"
select select "0"
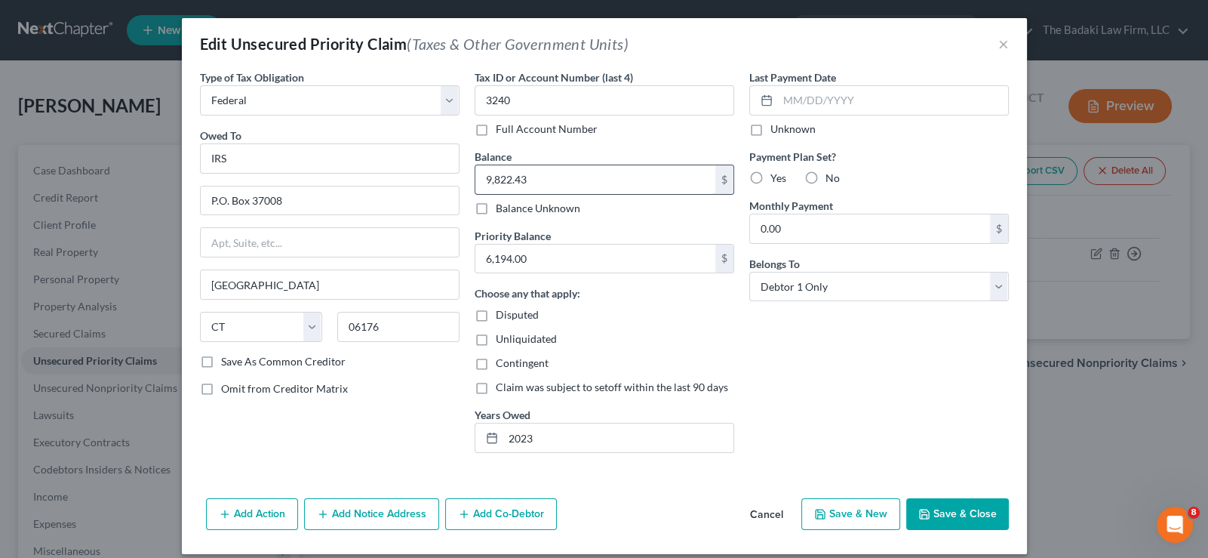
click at [551, 180] on input "9,822.43" at bounding box center [595, 179] width 240 height 29
type input "16,026.43"
click at [952, 512] on button "Save & Close" at bounding box center [957, 514] width 103 height 32
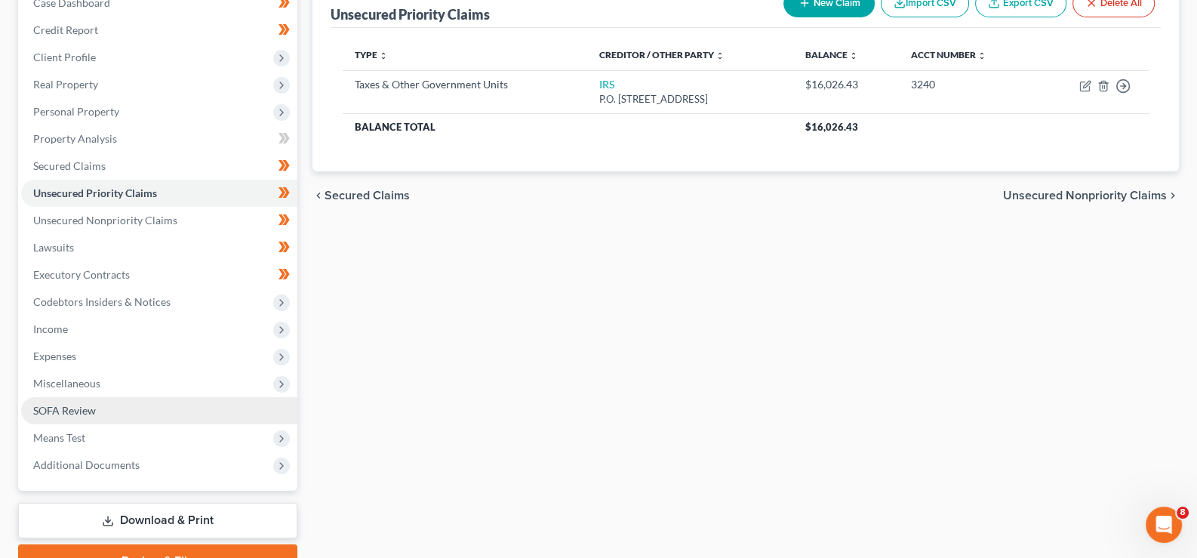
scroll to position [243, 0]
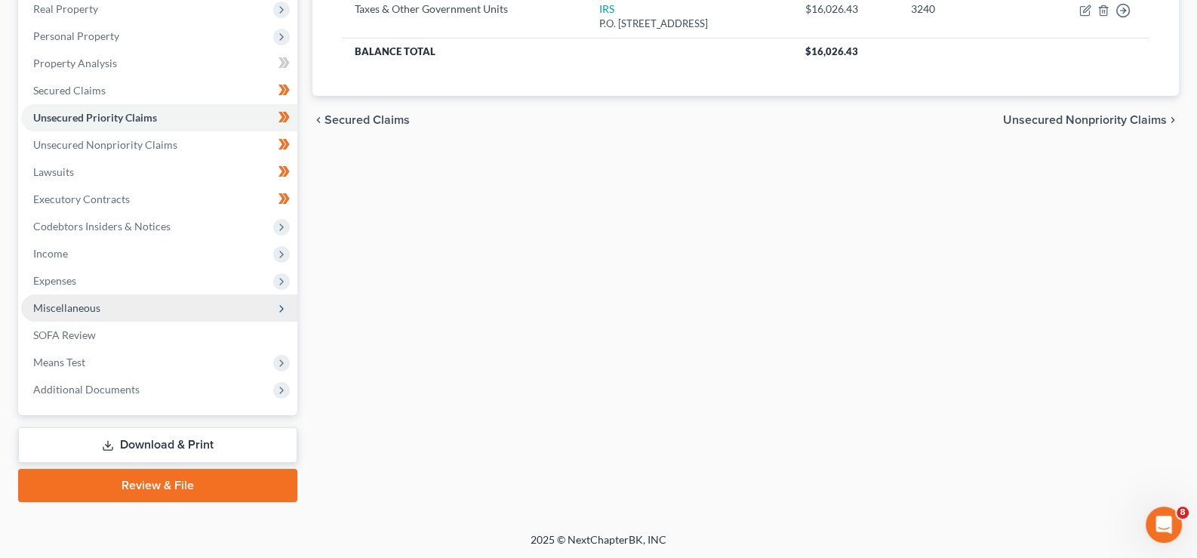
click at [103, 309] on span "Miscellaneous" at bounding box center [159, 307] width 276 height 27
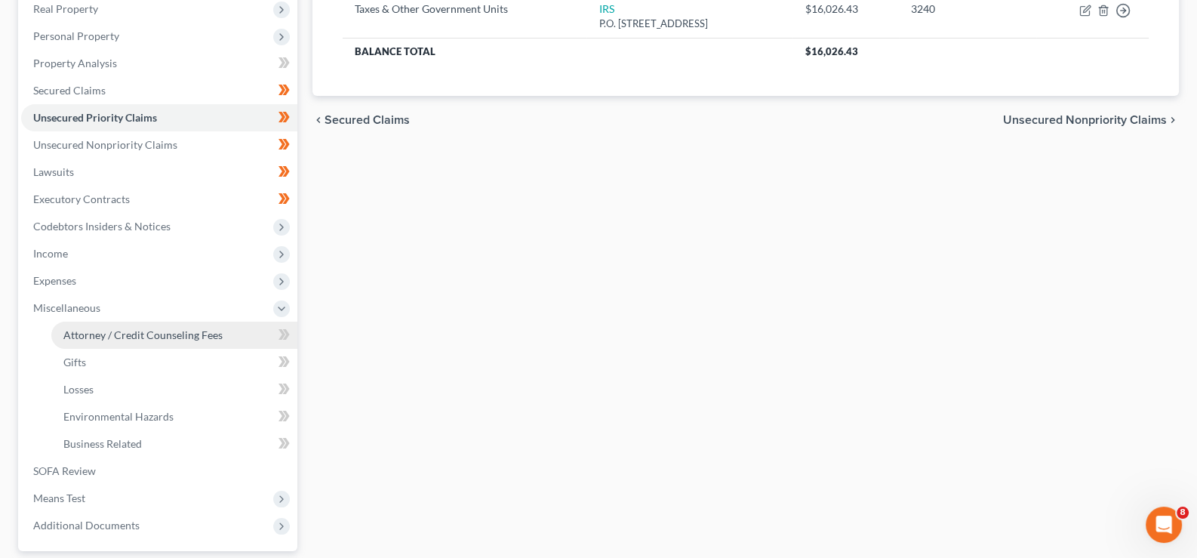
click at [174, 332] on span "Attorney / Credit Counseling Fees" at bounding box center [142, 334] width 159 height 13
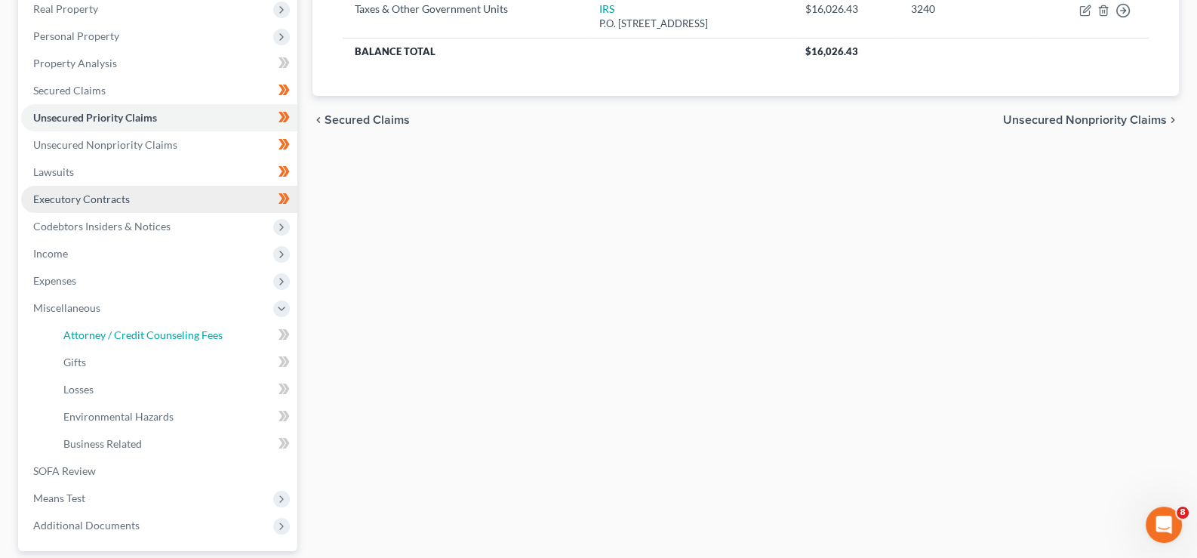
select select "0"
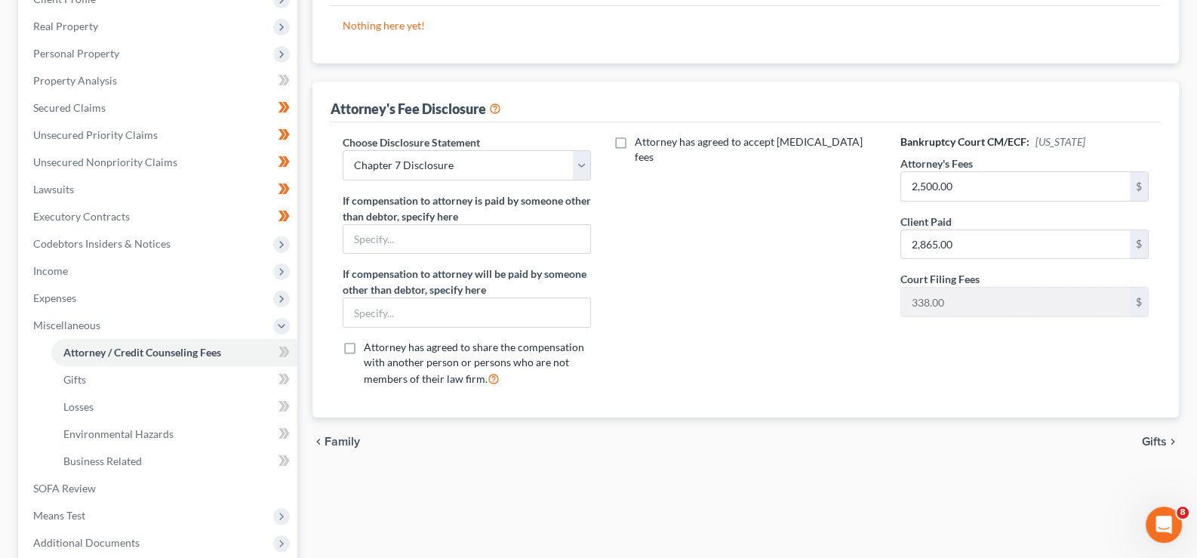
scroll to position [226, 0]
click at [961, 192] on input "2,500.00" at bounding box center [1015, 185] width 229 height 29
type input "2,529"
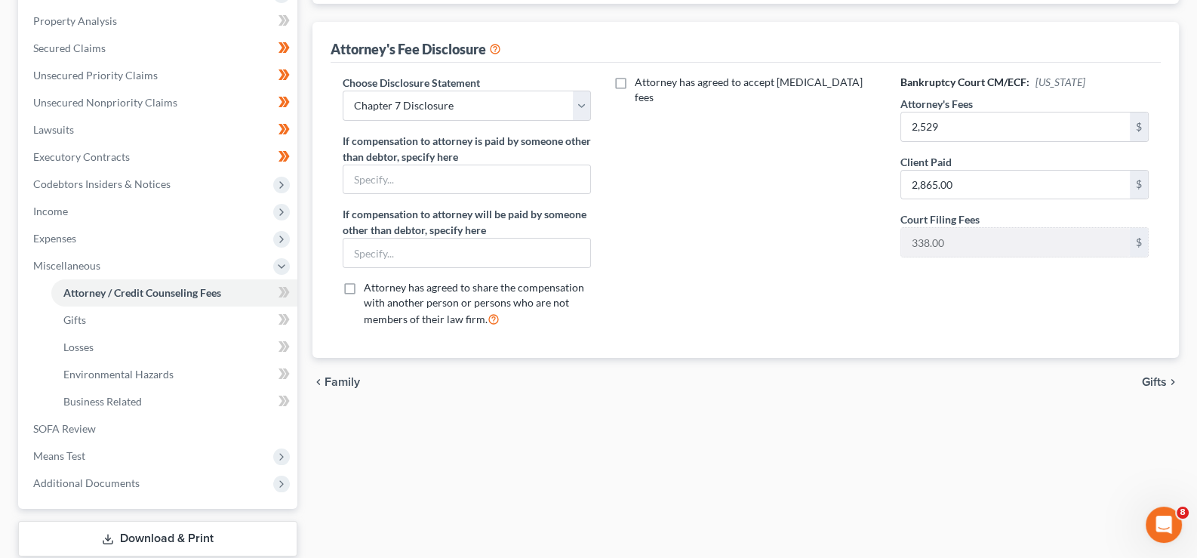
scroll to position [301, 0]
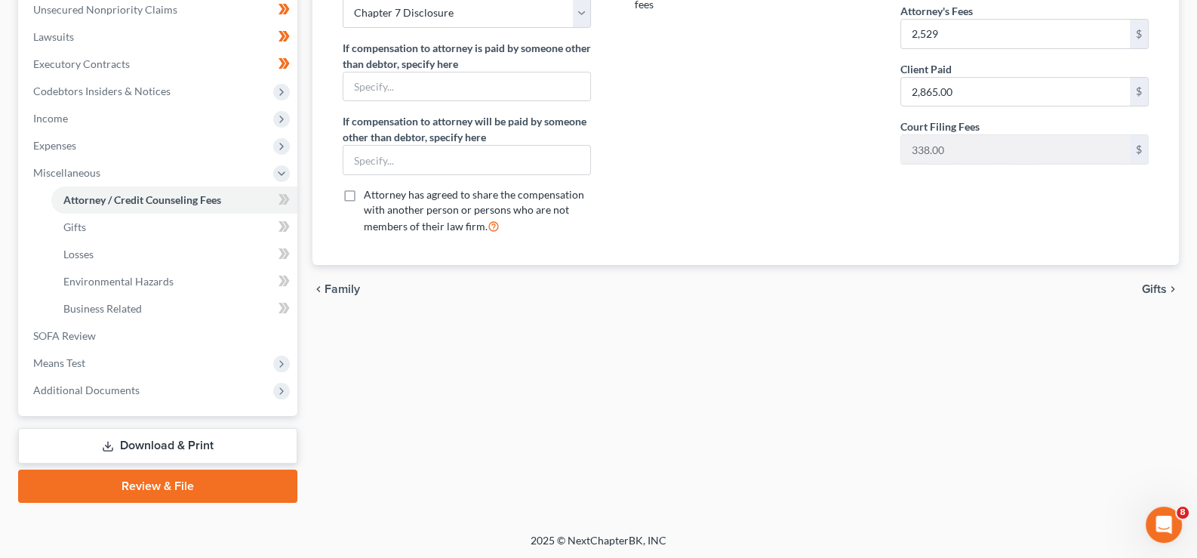
click at [1159, 284] on span "Gifts" at bounding box center [1154, 289] width 25 height 12
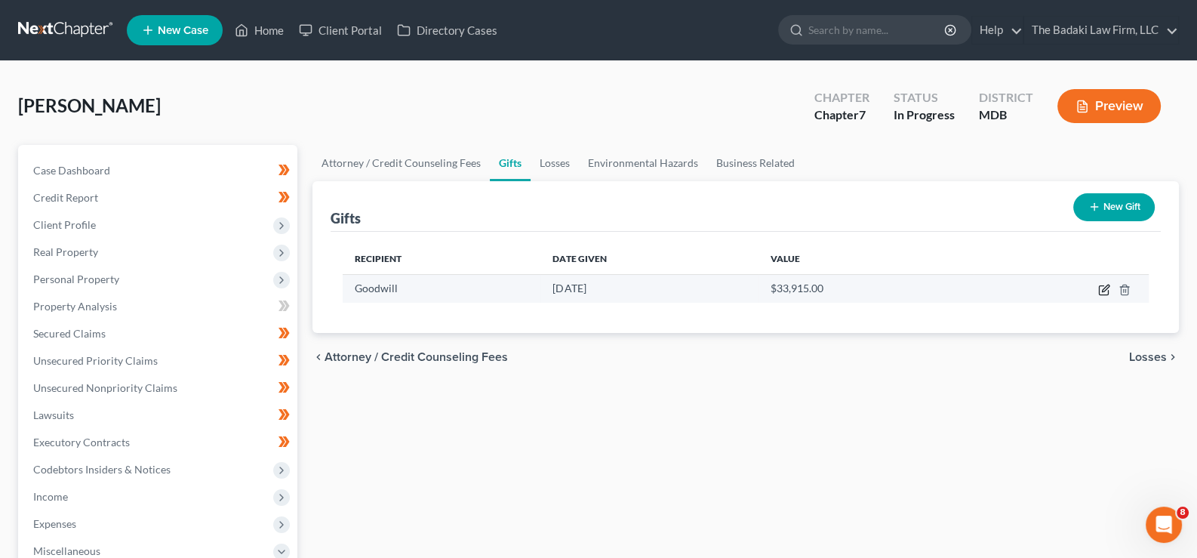
click at [1106, 288] on icon "button" at bounding box center [1105, 287] width 7 height 7
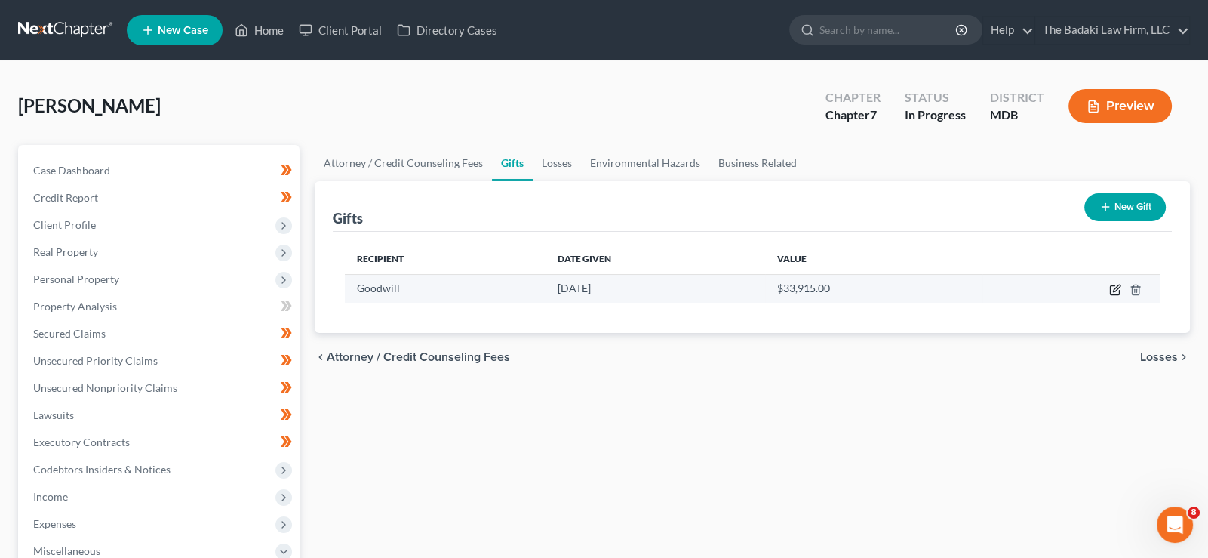
select select "21"
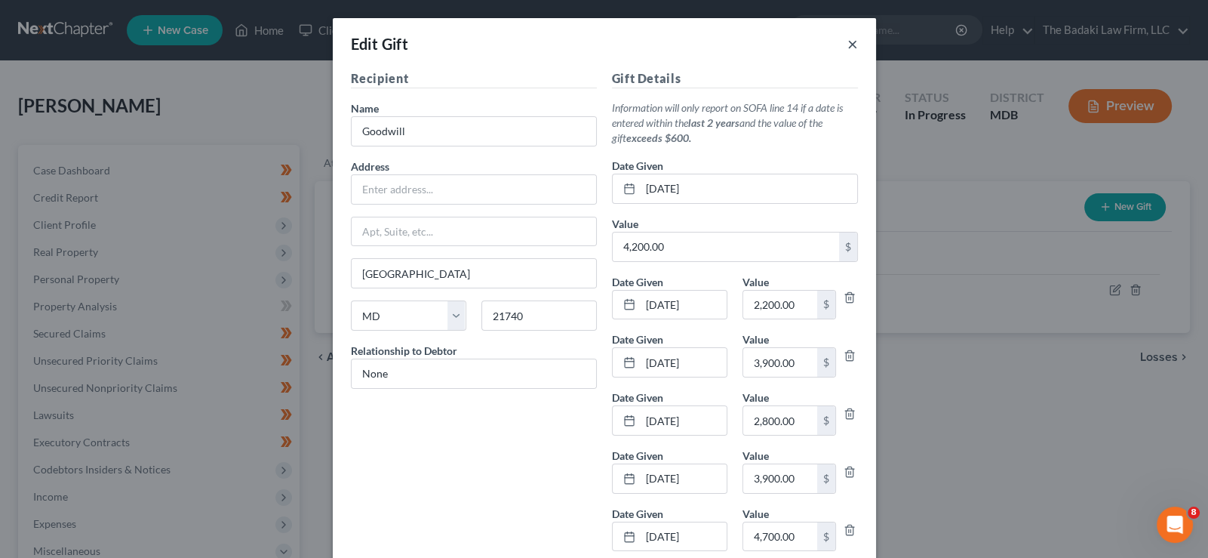
click at [847, 43] on button "×" at bounding box center [852, 44] width 11 height 18
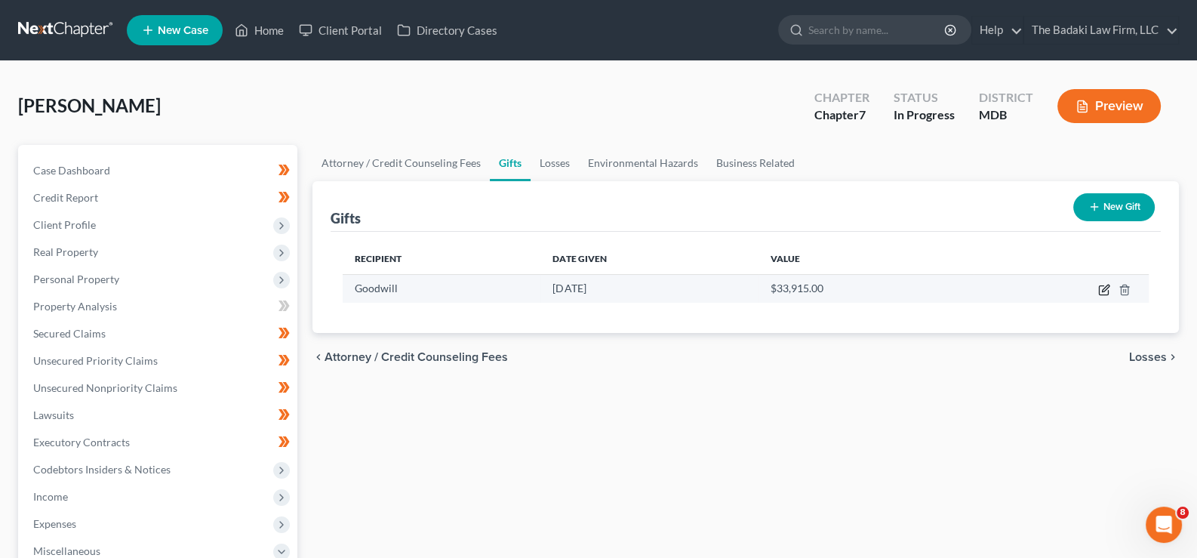
click at [1105, 287] on icon "button" at bounding box center [1104, 290] width 12 height 12
select select "21"
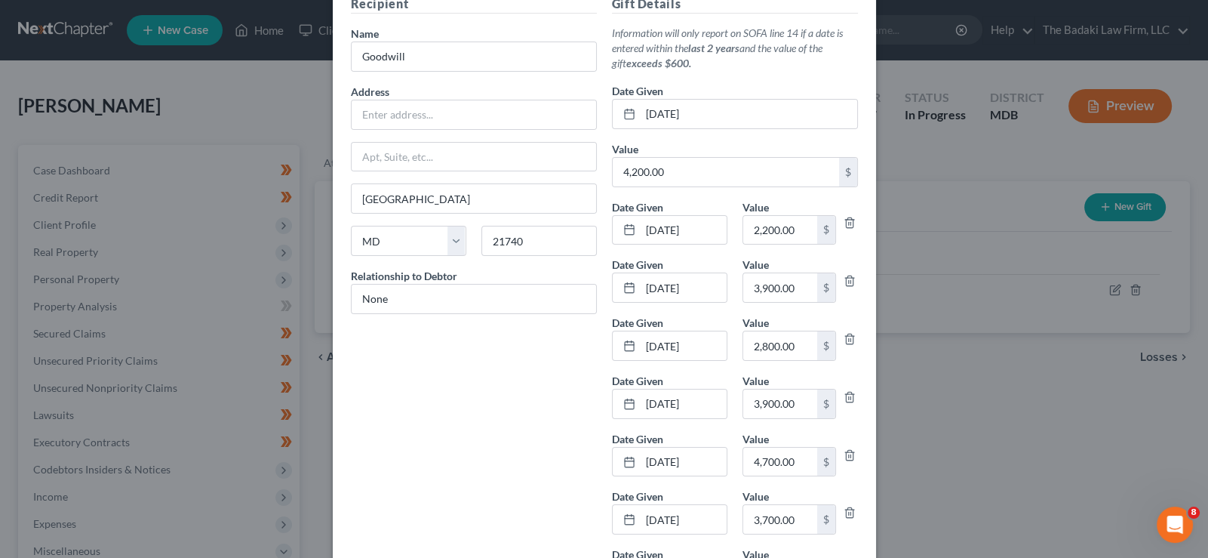
scroll to position [150, 0]
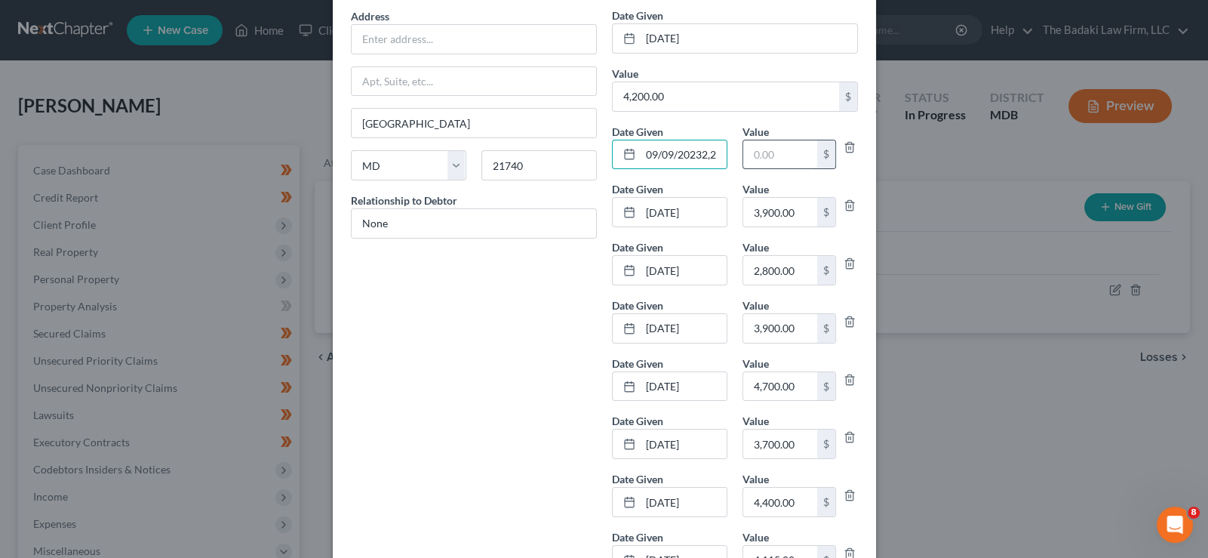
type input "[DATE]"
click at [758, 152] on input "2,200.00" at bounding box center [780, 154] width 74 height 29
type input "2"
type input "200"
click at [761, 202] on input "3,900.00" at bounding box center [780, 212] width 74 height 29
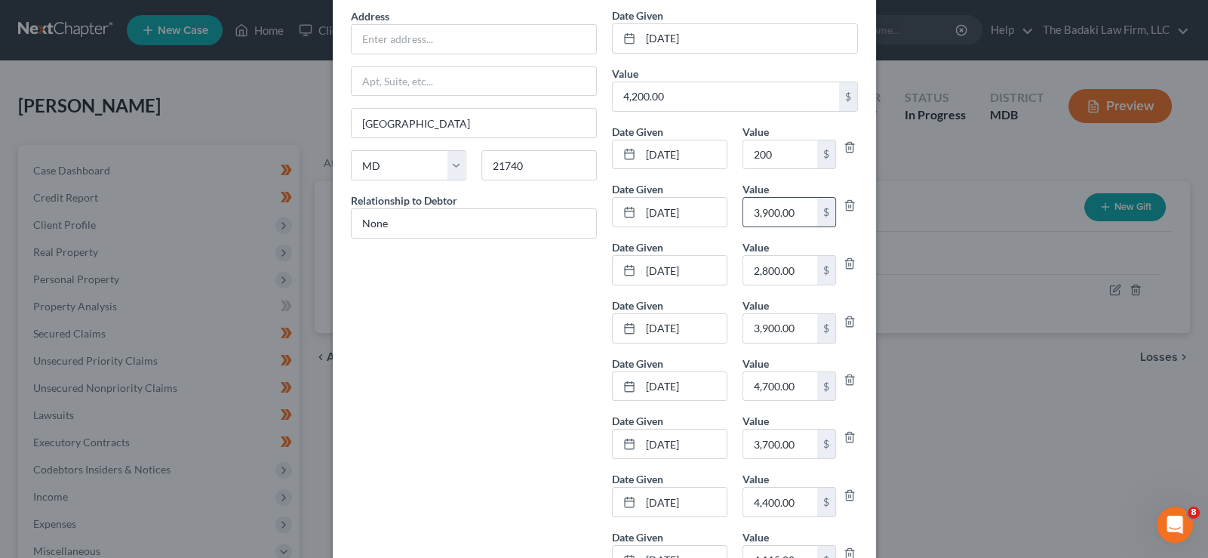
click at [761, 211] on input "3,900.00" at bounding box center [780, 212] width 74 height 29
type input "3"
type input "900"
click at [792, 259] on input "2,800.00" at bounding box center [780, 270] width 74 height 29
type input "800"
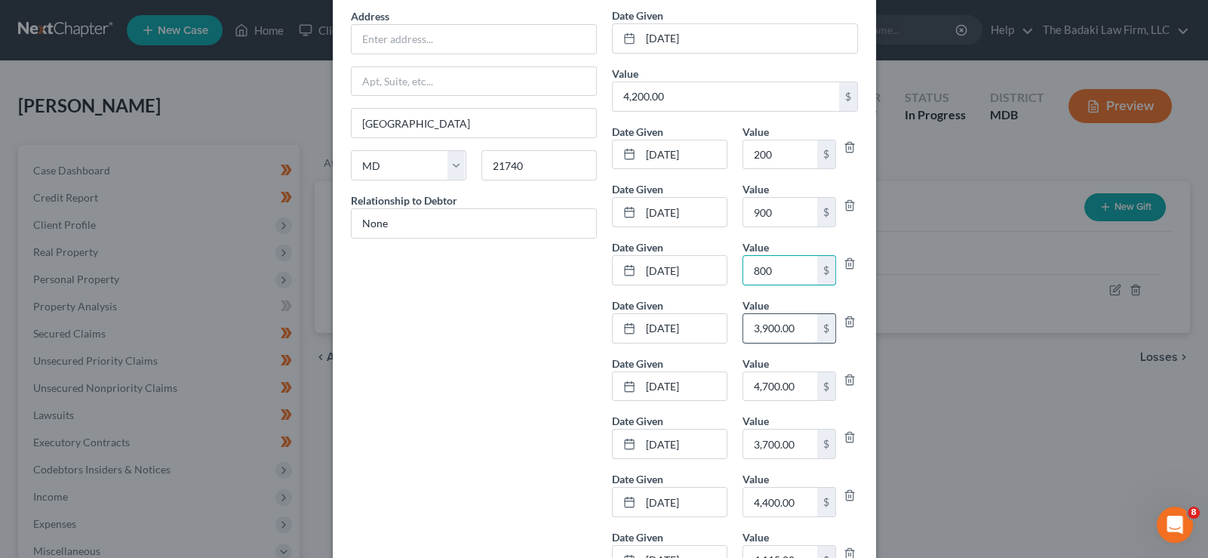
click at [800, 328] on input "3,900.00" at bounding box center [780, 328] width 74 height 29
type input "900"
click at [789, 384] on input "4,700.00" at bounding box center [780, 386] width 74 height 29
type input "700"
click at [789, 435] on input "3,700.00" at bounding box center [780, 443] width 74 height 29
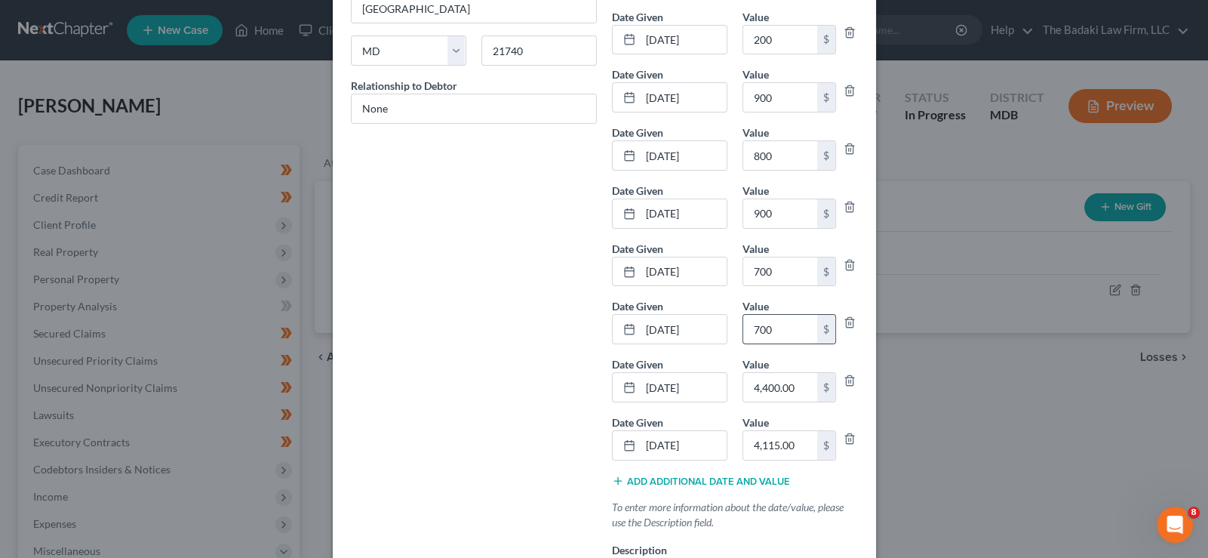
scroll to position [301, 0]
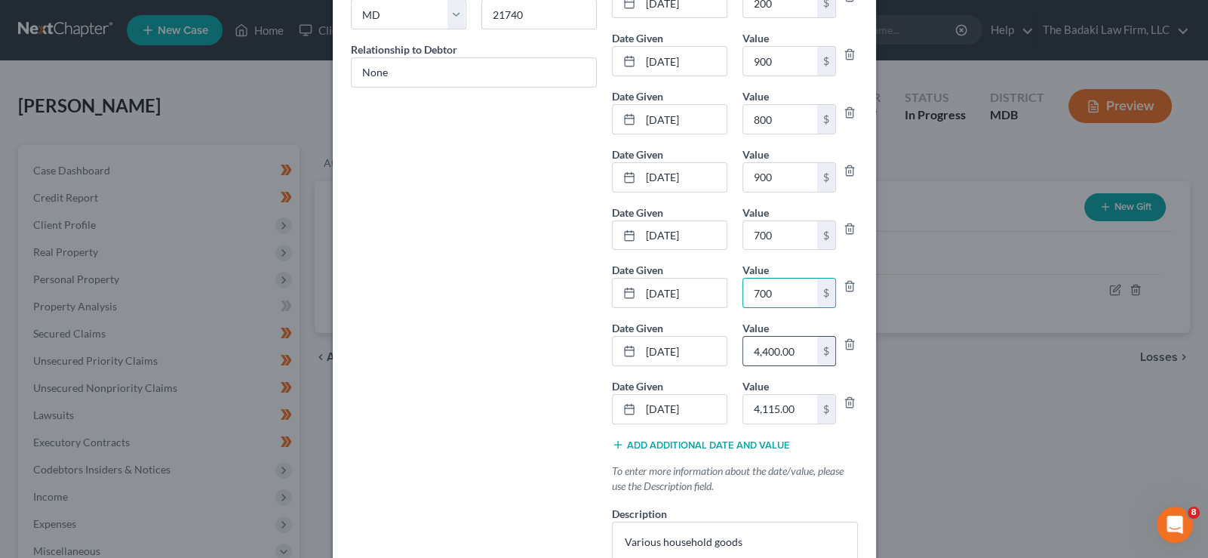
type input "700"
click at [796, 349] on input "4,400.00" at bounding box center [780, 351] width 74 height 29
type input "400"
click at [783, 398] on input "4,115.00" at bounding box center [780, 409] width 74 height 29
type input "115"
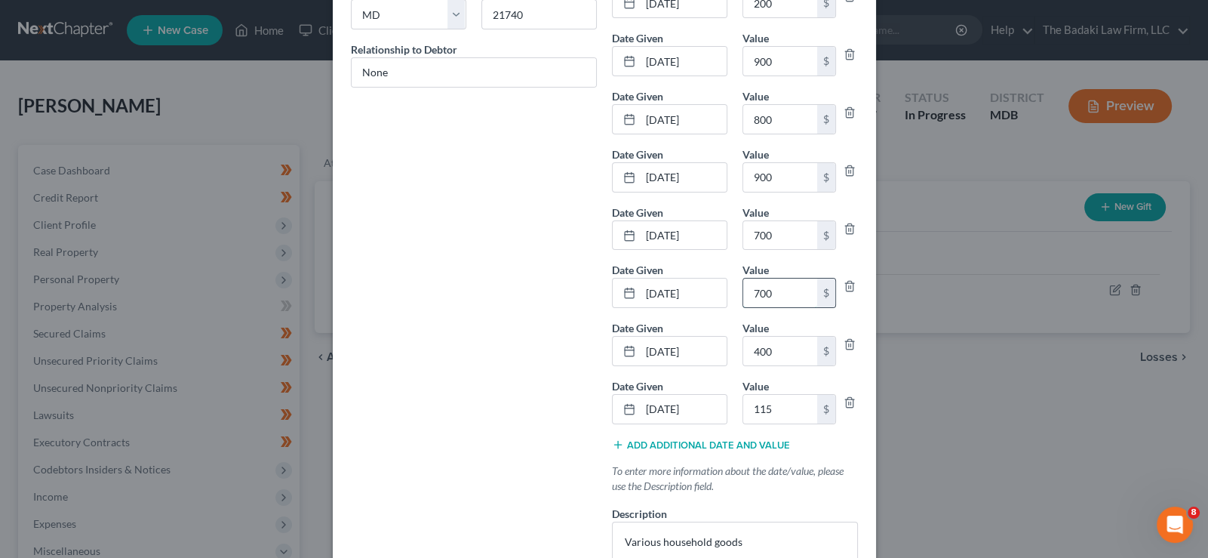
click at [787, 295] on input "700" at bounding box center [780, 292] width 74 height 29
type input "350"
click at [765, 177] on input "900" at bounding box center [780, 177] width 74 height 29
type input "450"
click at [771, 124] on input "800" at bounding box center [780, 119] width 74 height 29
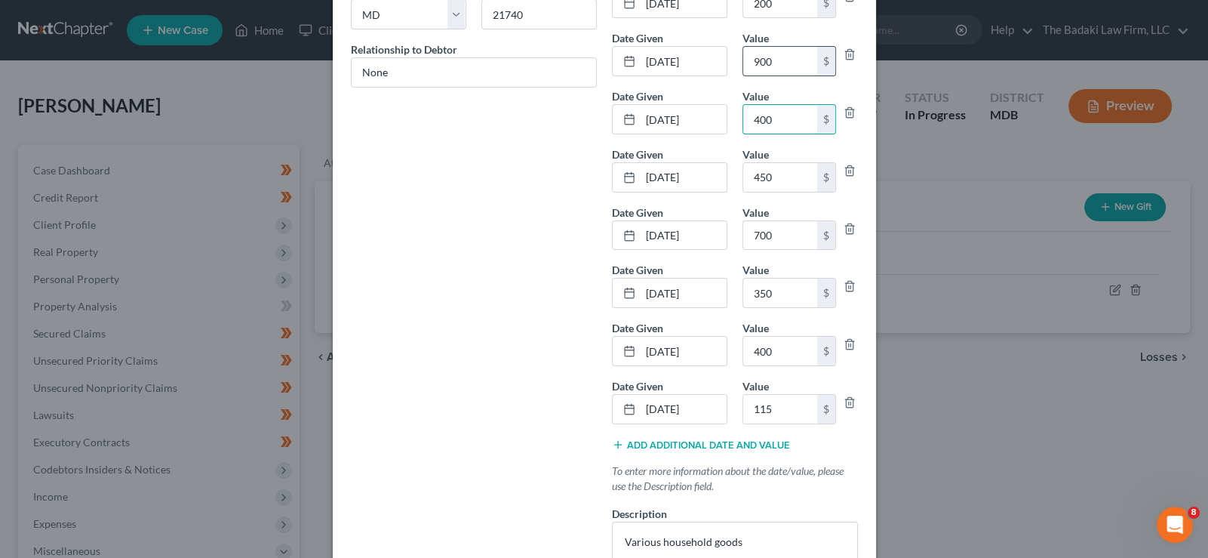
type input "400"
click at [784, 71] on input "900" at bounding box center [780, 61] width 74 height 29
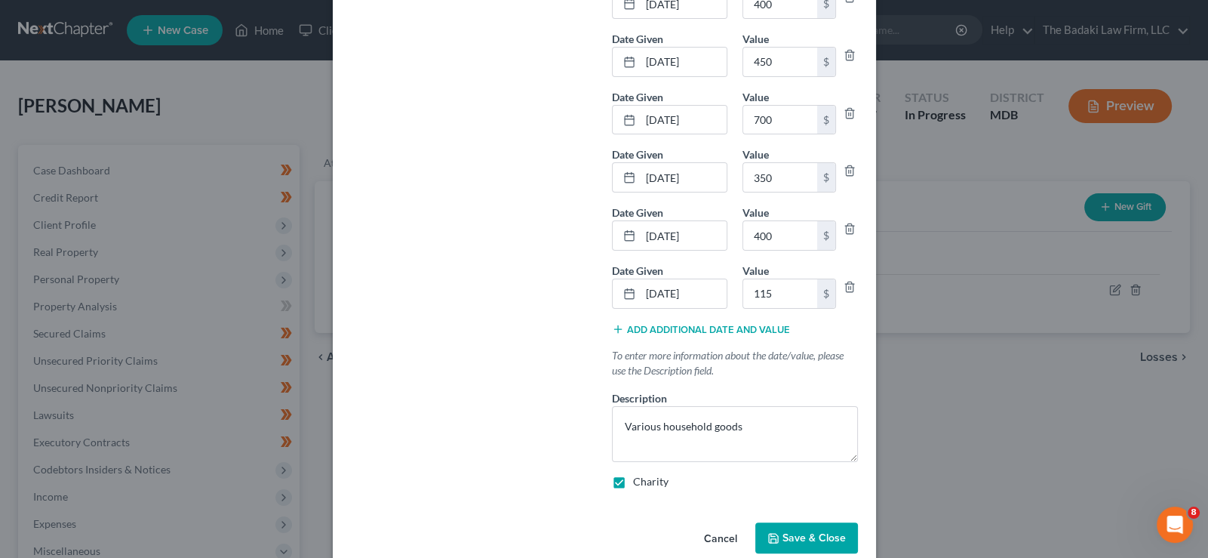
scroll to position [438, 0]
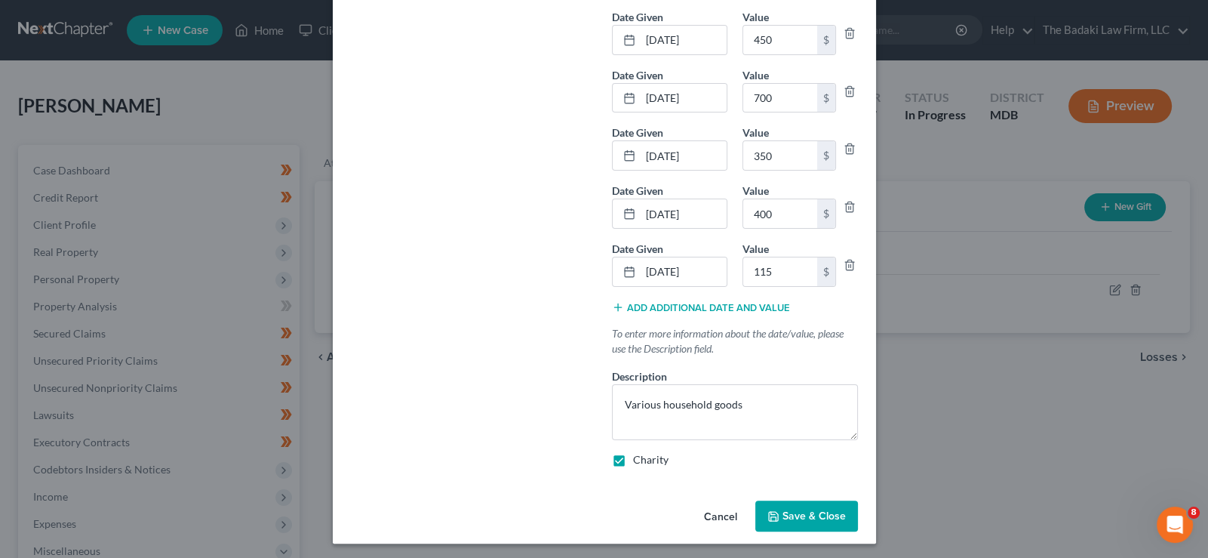
type input "450"
click at [819, 509] on span "Save & Close" at bounding box center [814, 515] width 63 height 13
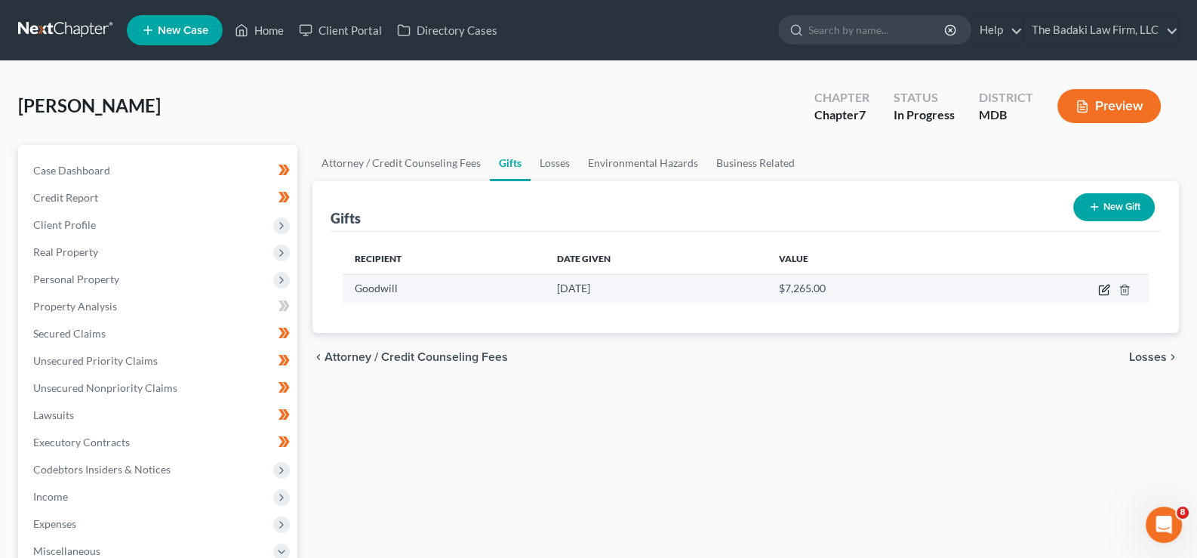
click at [1107, 288] on icon "button" at bounding box center [1104, 290] width 12 height 12
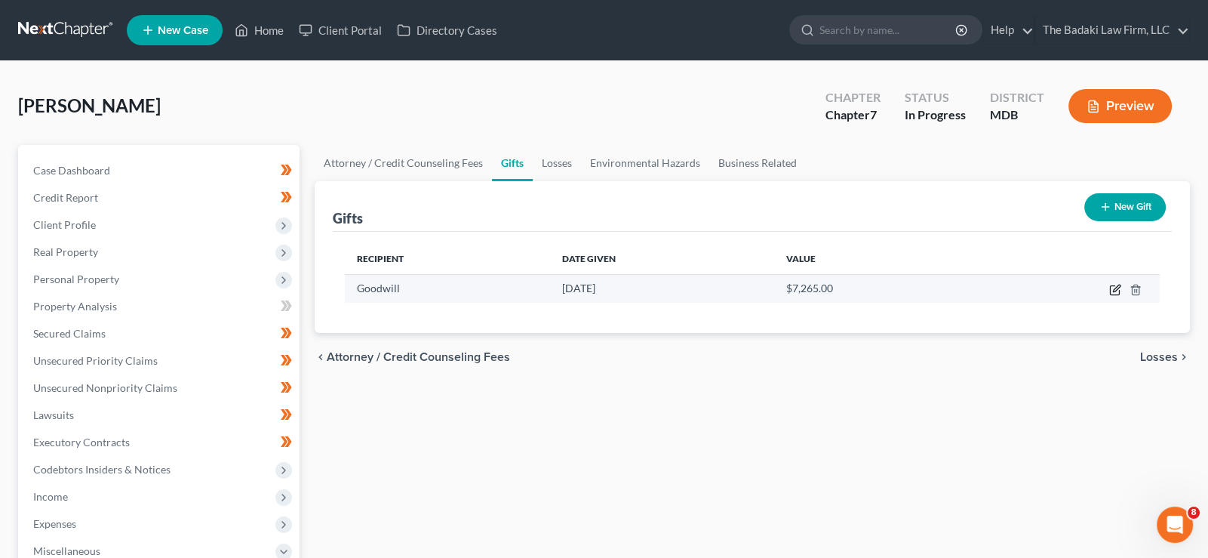
select select "21"
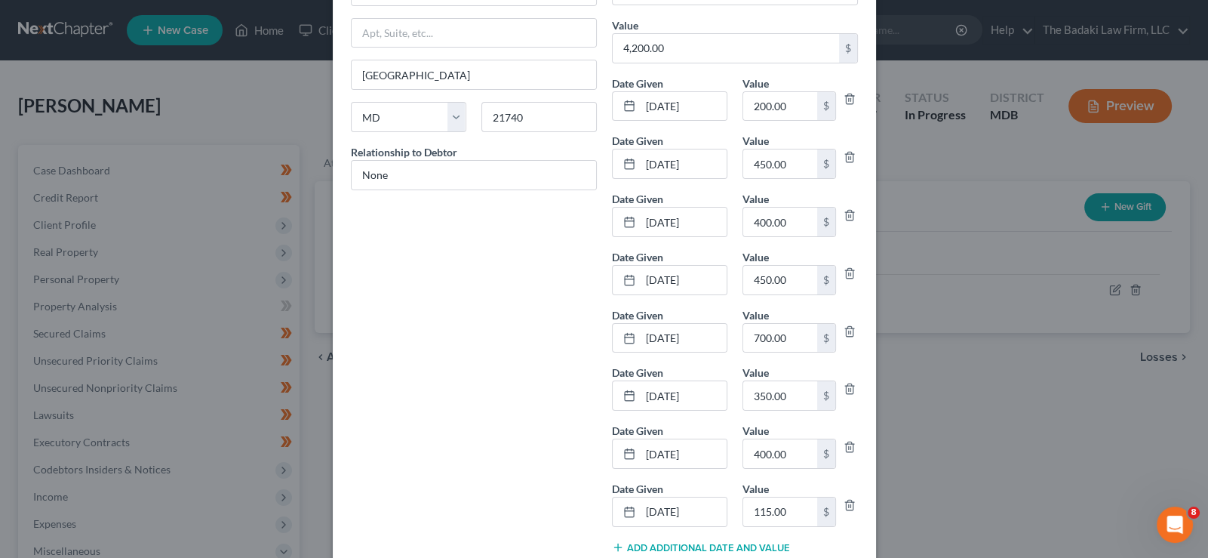
scroll to position [226, 0]
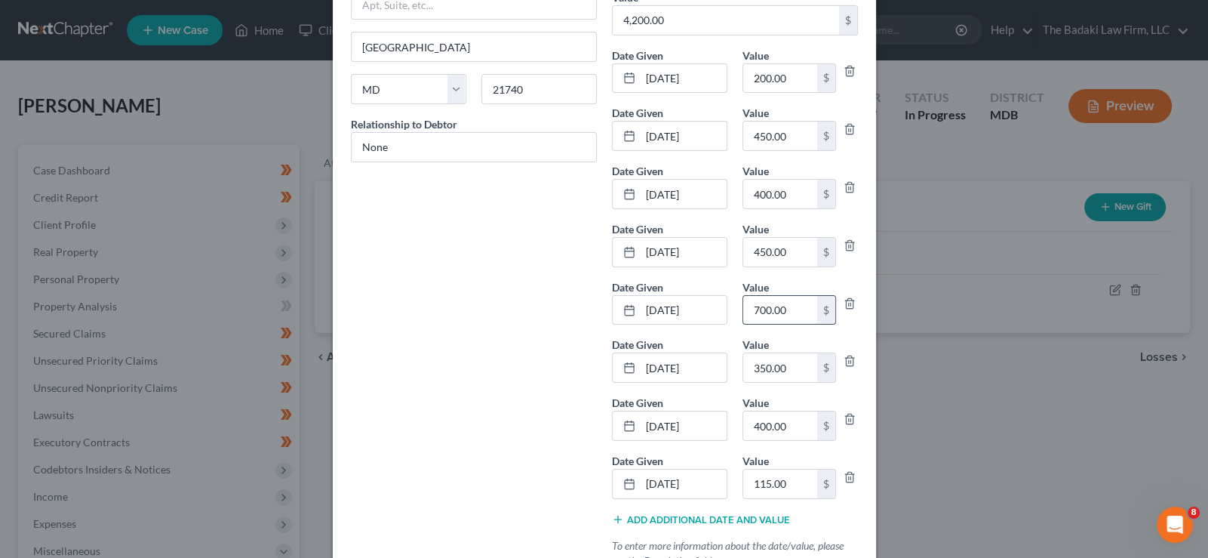
click at [770, 312] on input "700.00" at bounding box center [780, 310] width 74 height 29
type input "350"
click at [783, 249] on input "450.00" at bounding box center [780, 252] width 74 height 29
click at [547, 319] on div "Recipient Name * Goodwill Address Apt, Suite, etc [GEOGRAPHIC_DATA] [US_STATE] …" at bounding box center [473, 267] width 261 height 848
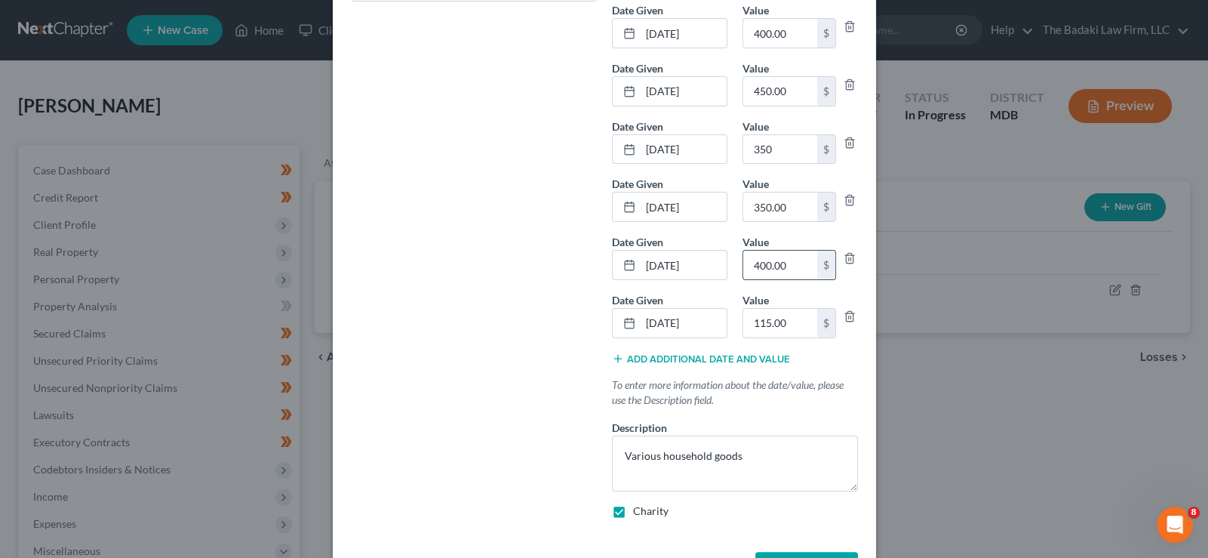
scroll to position [438, 0]
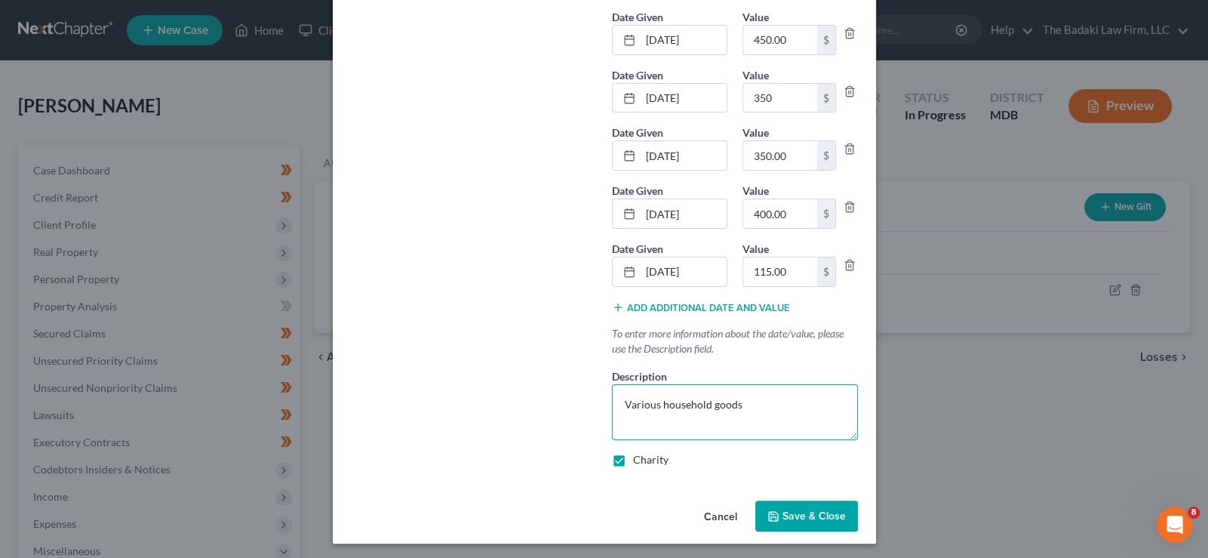
drag, startPoint x: 743, startPoint y: 399, endPoint x: 706, endPoint y: 399, distance: 37.0
click at [706, 399] on textarea "Various household goods" at bounding box center [735, 412] width 246 height 56
type textarea "Various household items"
click at [794, 444] on div "Gift Details Information will only report on SOFA line 14 if a date is entered …" at bounding box center [734, 55] width 261 height 848
click at [787, 217] on input "400.00" at bounding box center [780, 213] width 74 height 29
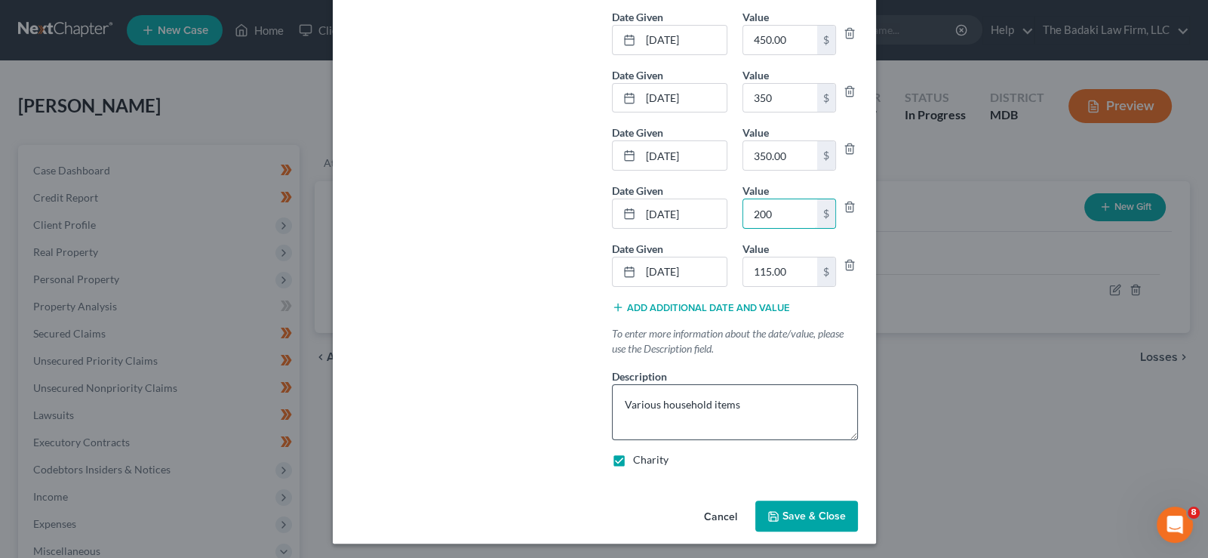
type input "200"
click at [789, 420] on textarea "Various household items" at bounding box center [735, 412] width 246 height 56
click at [773, 150] on input "350.00" at bounding box center [780, 155] width 74 height 29
type input "175"
click at [774, 411] on textarea "Various household items" at bounding box center [735, 412] width 246 height 56
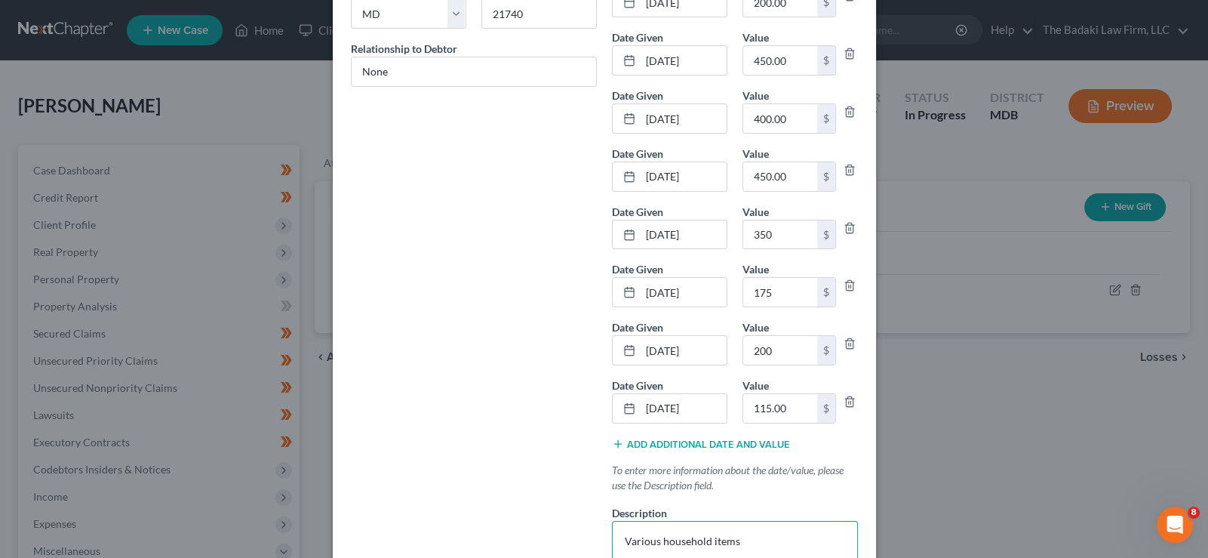
scroll to position [212, 0]
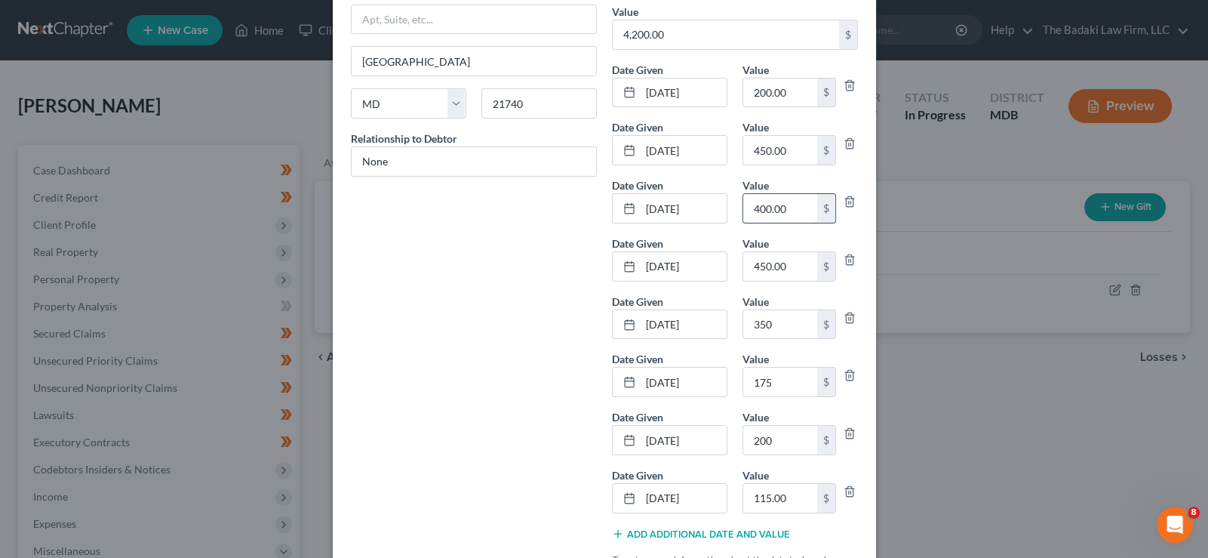
click at [772, 208] on input "400.00" at bounding box center [780, 208] width 74 height 29
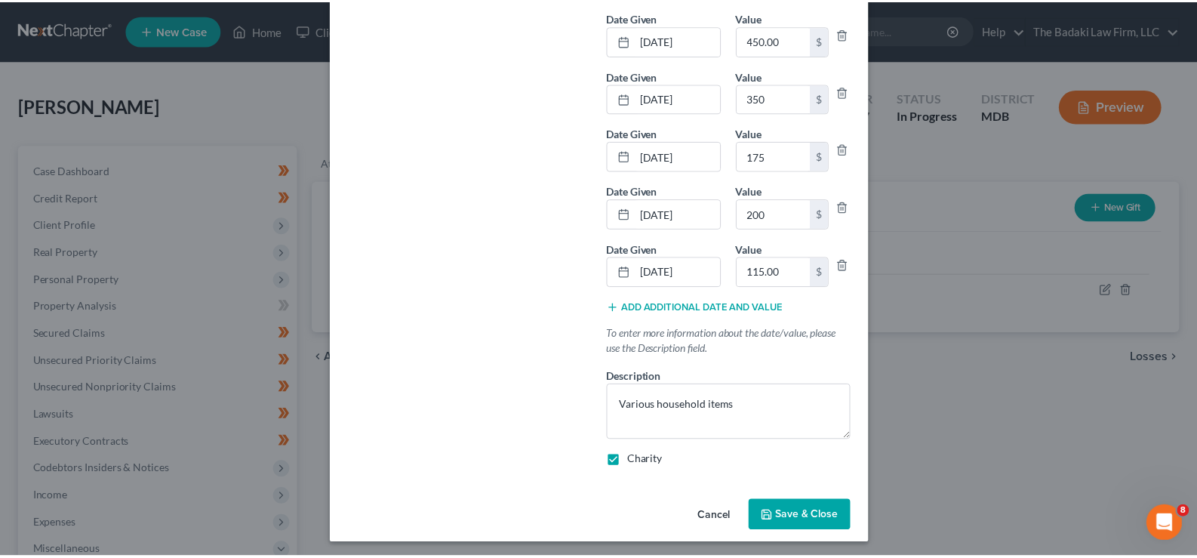
scroll to position [438, 0]
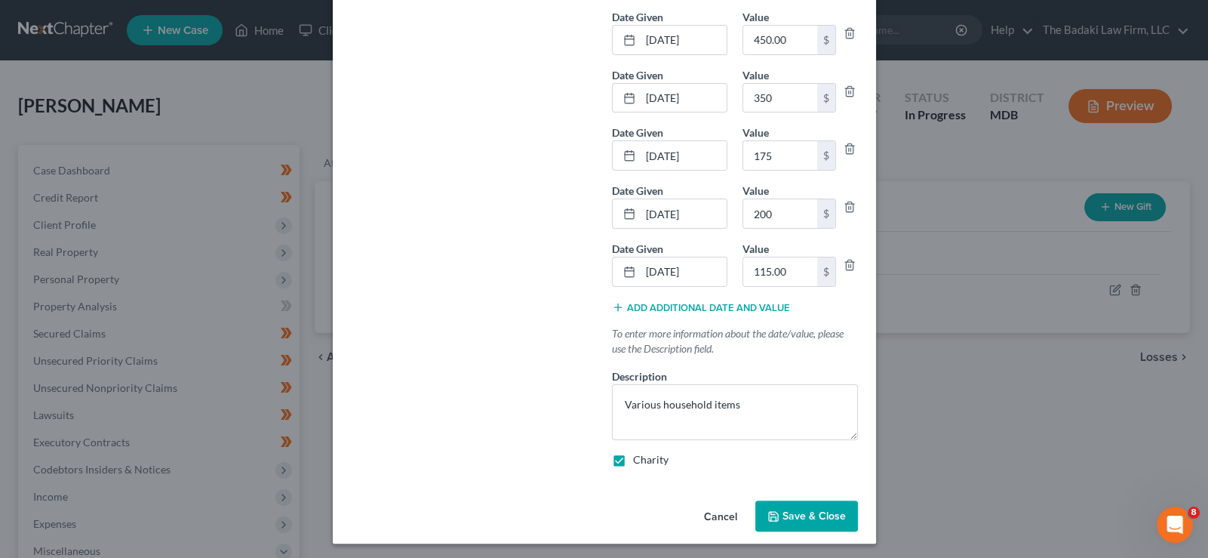
click at [810, 509] on span "Save & Close" at bounding box center [814, 515] width 63 height 13
